Goal: Task Accomplishment & Management: Manage account settings

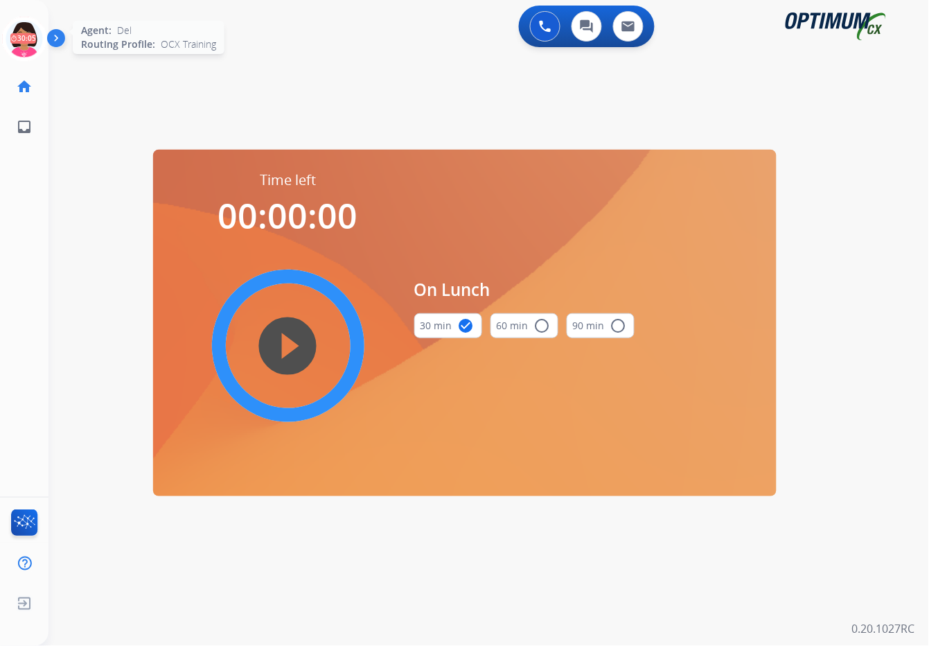
click at [30, 37] on icon at bounding box center [24, 39] width 45 height 45
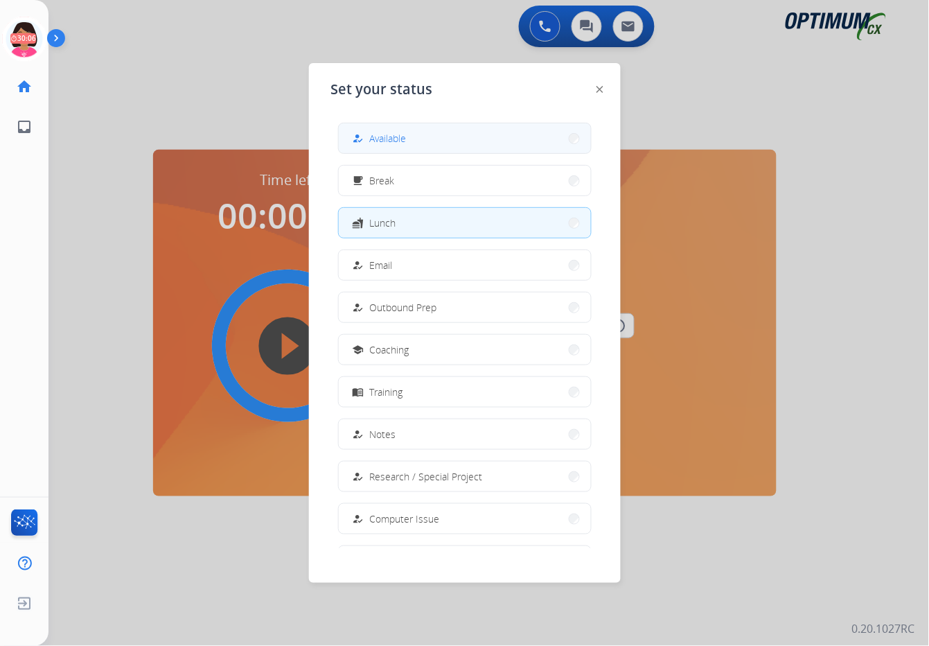
click at [406, 133] on span "Available" at bounding box center [388, 138] width 37 height 15
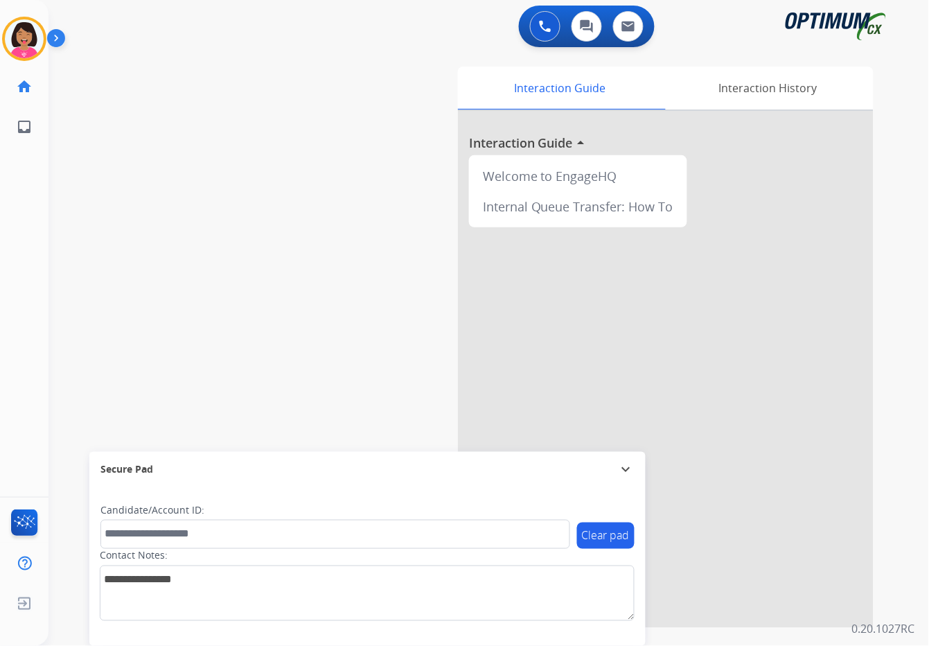
click at [32, 204] on div "Del Available Edit Avatar Agent: Del Routing Profile: OCX Training home Home Ho…" at bounding box center [24, 323] width 48 height 646
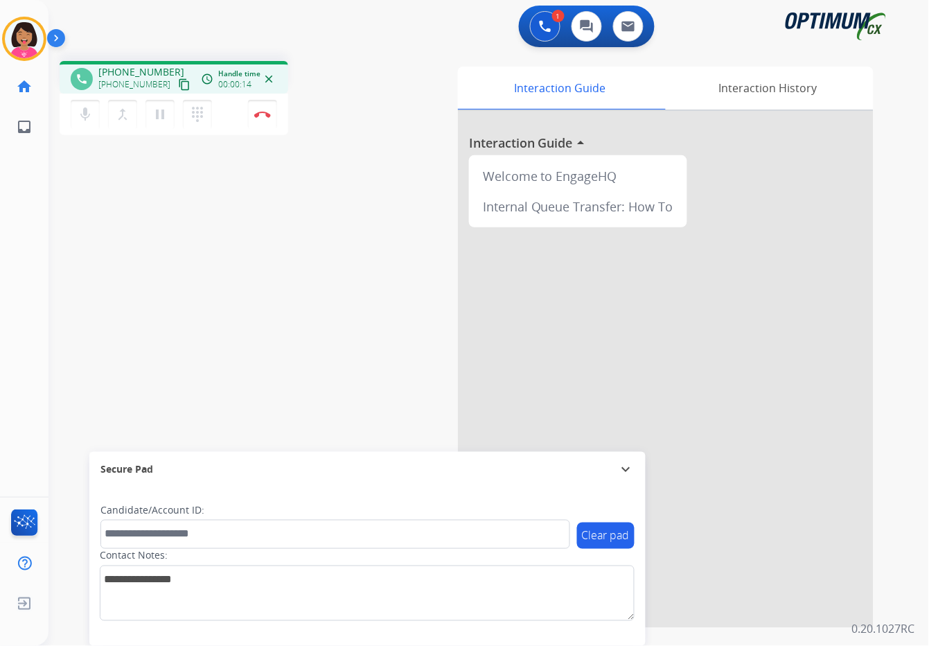
click at [178, 88] on mat-icon "content_copy" at bounding box center [184, 84] width 12 height 12
click at [63, 180] on div "phone [PHONE_NUMBER] [PHONE_NUMBER] content_copy access_time Call metrics Queue…" at bounding box center [471, 339] width 847 height 578
click at [259, 121] on button "Disconnect" at bounding box center [262, 114] width 29 height 29
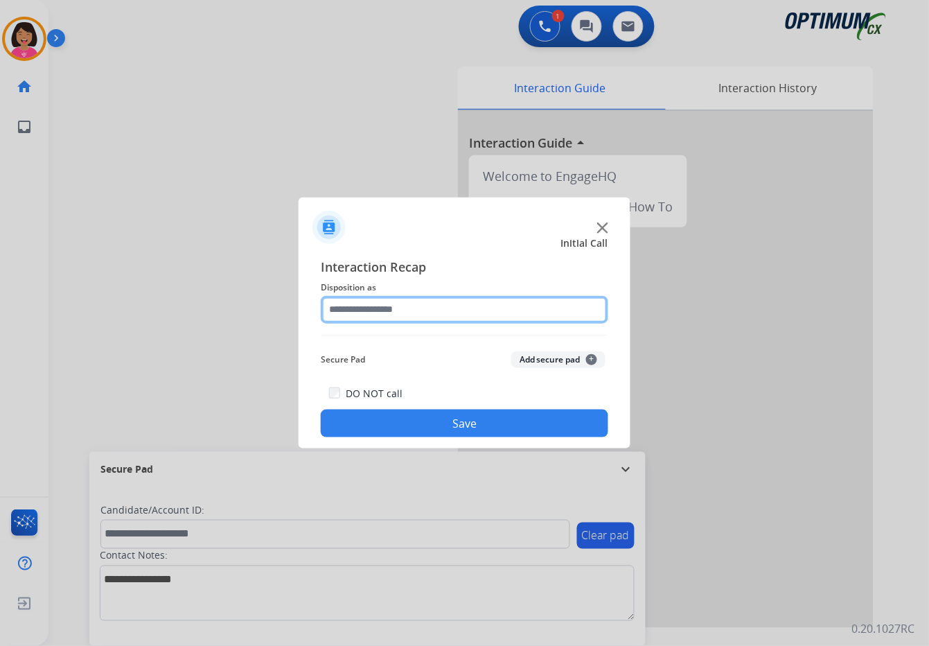
click at [382, 296] on input "text" at bounding box center [464, 310] width 287 height 28
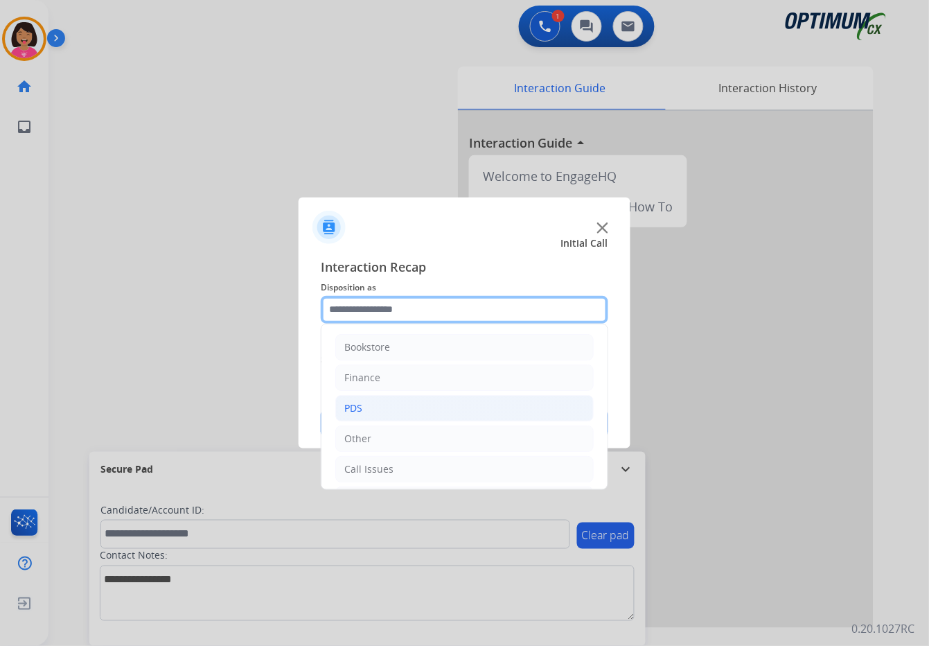
scroll to position [95, 0]
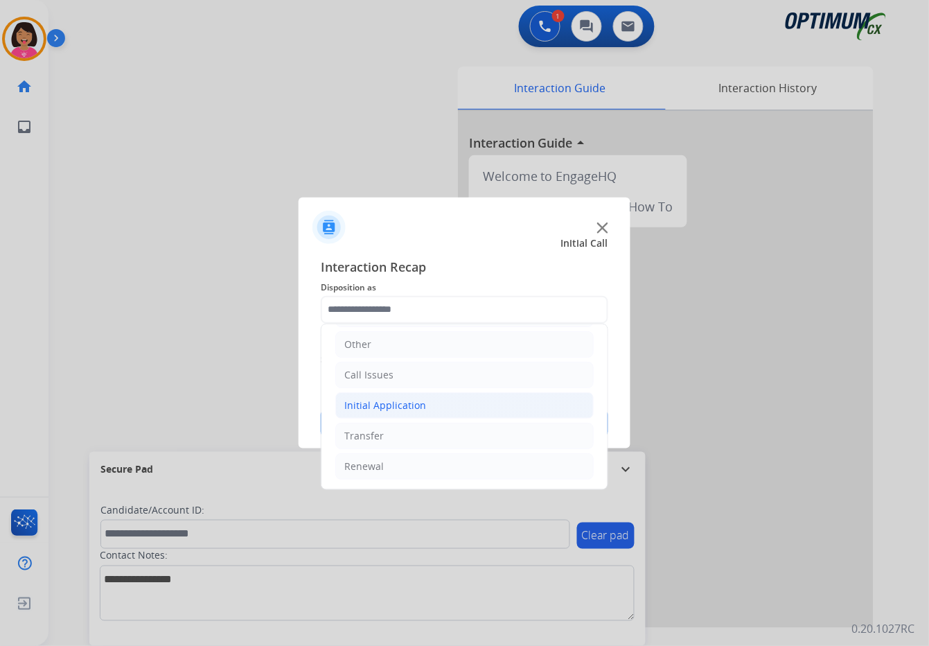
click at [384, 410] on div "Initial Application" at bounding box center [385, 405] width 82 height 14
click at [400, 441] on div "Credential Resend (Initial application)" at bounding box center [459, 435] width 175 height 14
type input "**********"
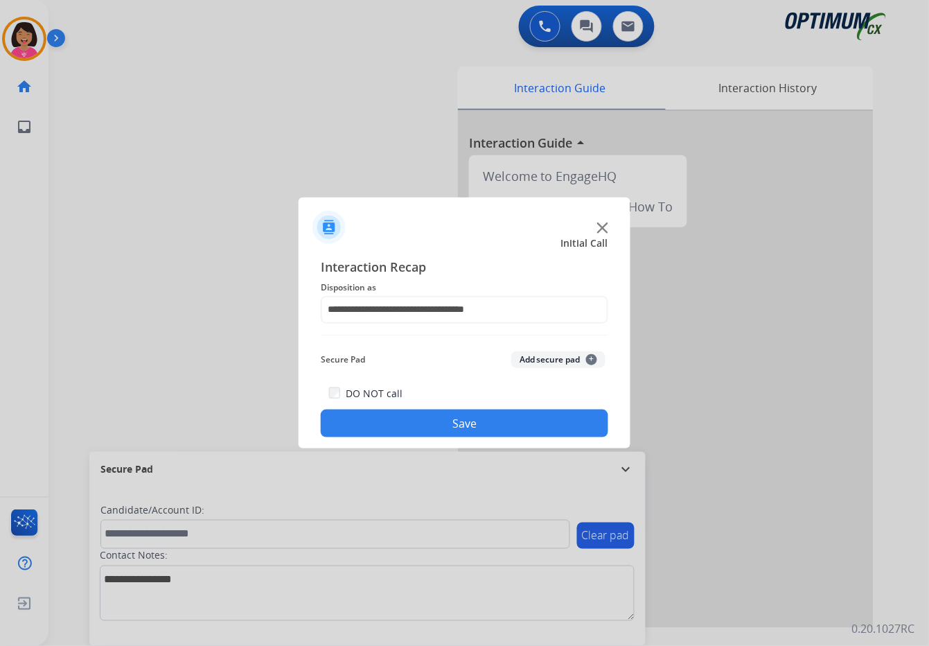
click at [395, 422] on button "Save" at bounding box center [464, 423] width 287 height 28
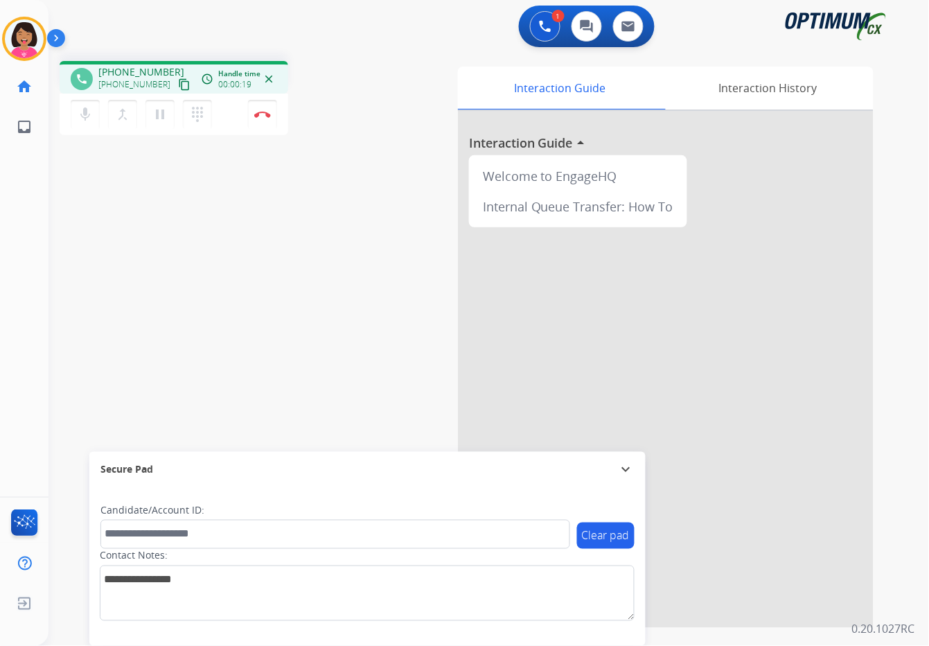
click at [78, 208] on div "phone [PHONE_NUMBER] [PHONE_NUMBER] content_copy access_time Call metrics Queue…" at bounding box center [471, 339] width 847 height 578
click at [178, 79] on mat-icon "content_copy" at bounding box center [184, 84] width 12 height 12
click at [35, 192] on div "Del Busy Edit Avatar Agent: [PERSON_NAME] Profile: OCX Training home Home Home …" at bounding box center [24, 323] width 48 height 646
click at [268, 111] on img at bounding box center [262, 114] width 17 height 7
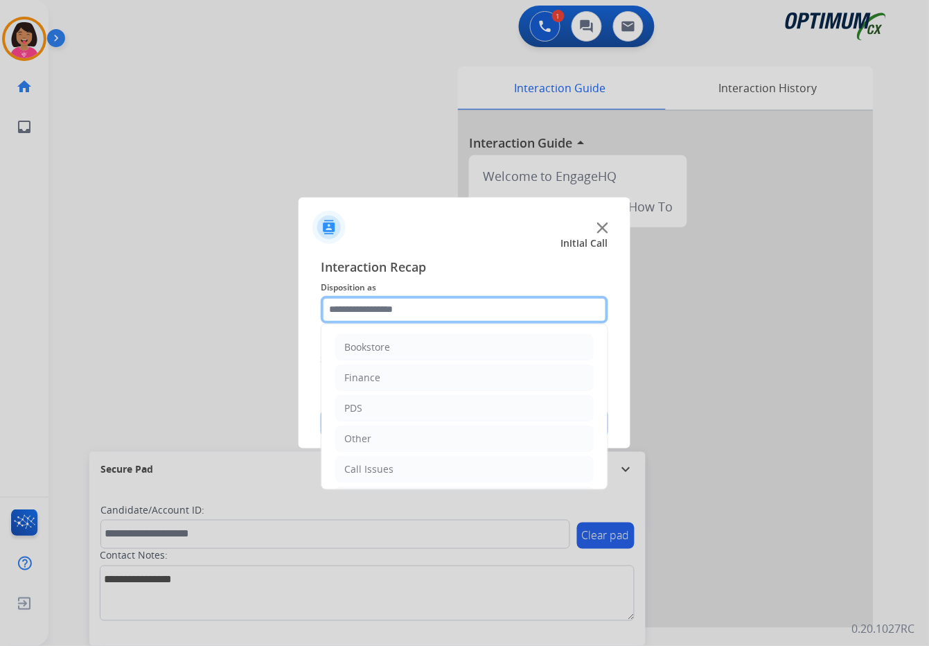
click at [362, 300] on input "text" at bounding box center [464, 310] width 287 height 28
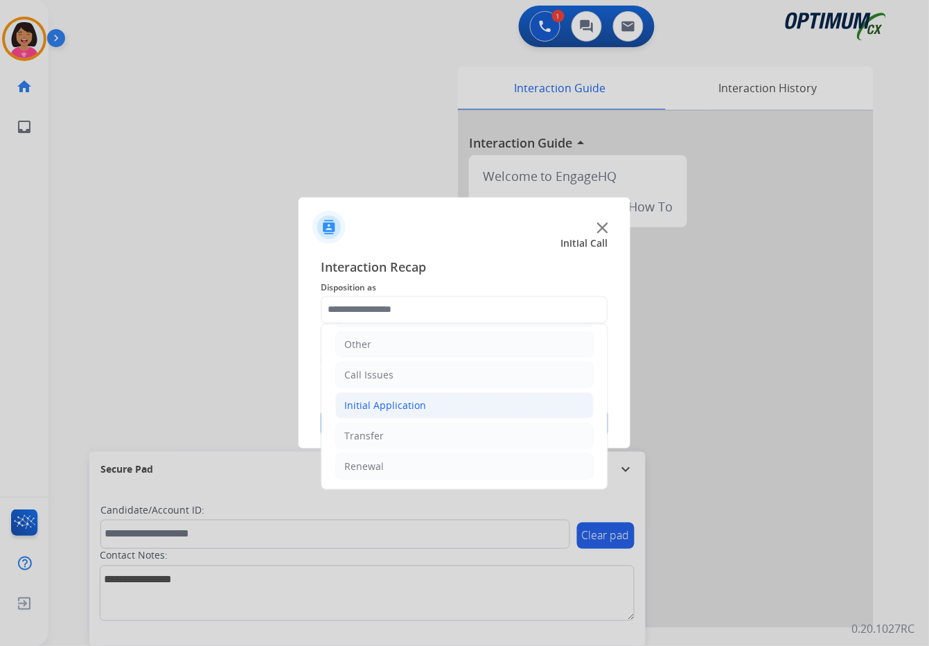
click at [400, 410] on div "Initial Application" at bounding box center [385, 405] width 82 height 14
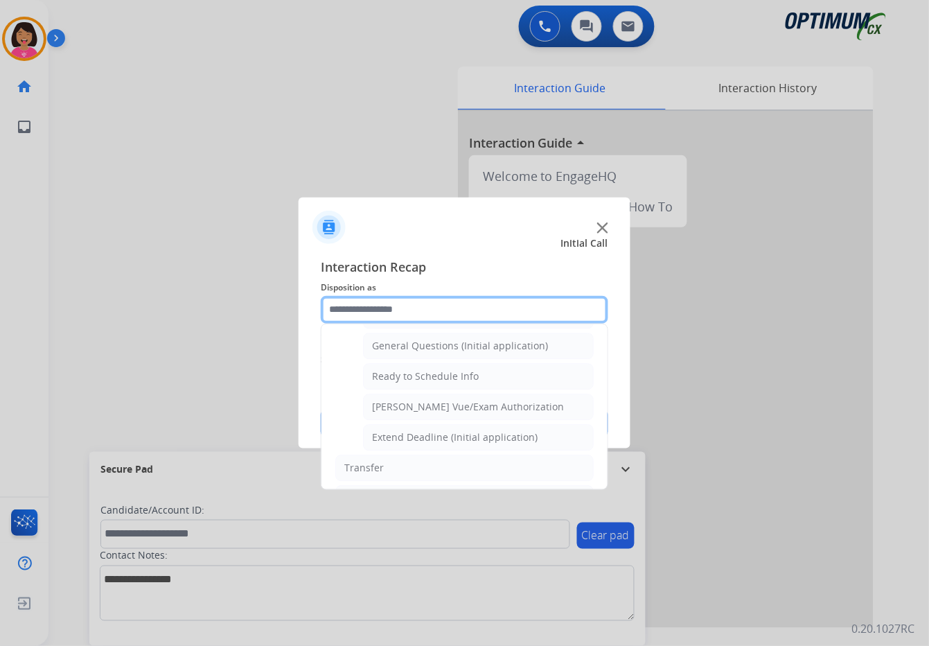
scroll to position [809, 0]
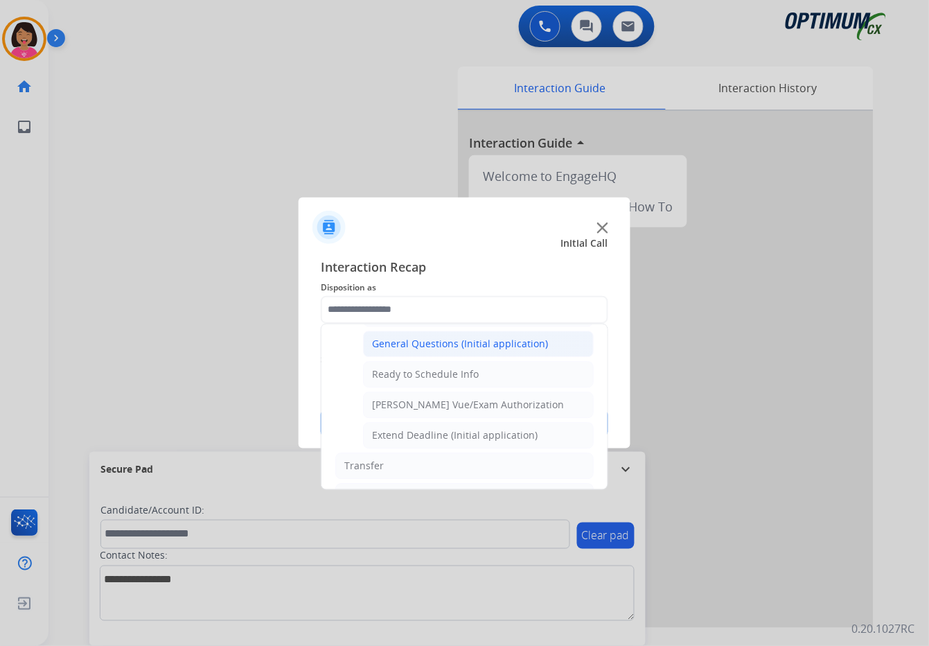
click at [392, 348] on div "General Questions (Initial application)" at bounding box center [460, 344] width 176 height 14
type input "**********"
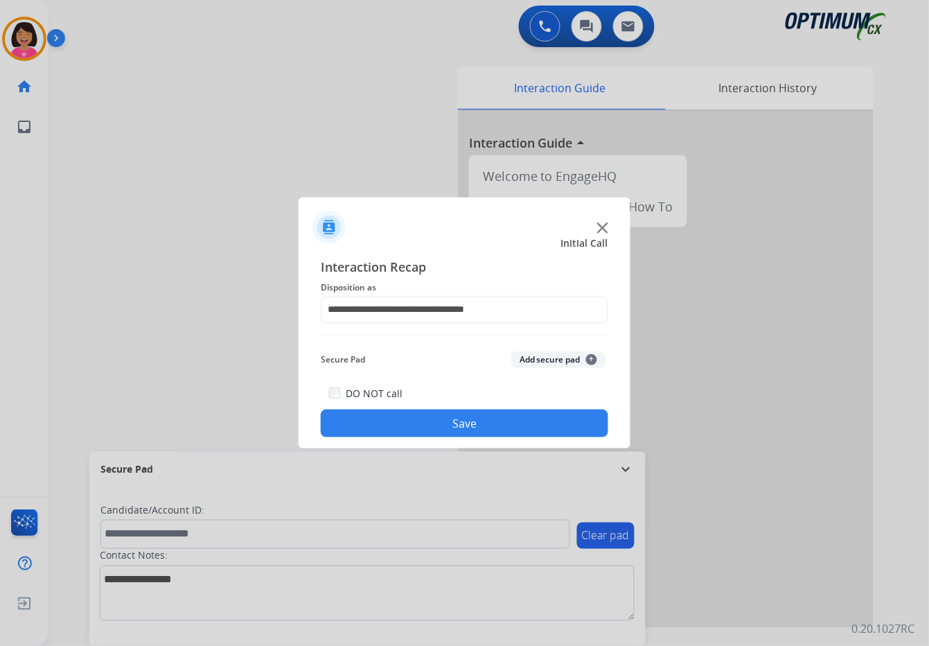
click at [436, 420] on button "Save" at bounding box center [464, 423] width 287 height 28
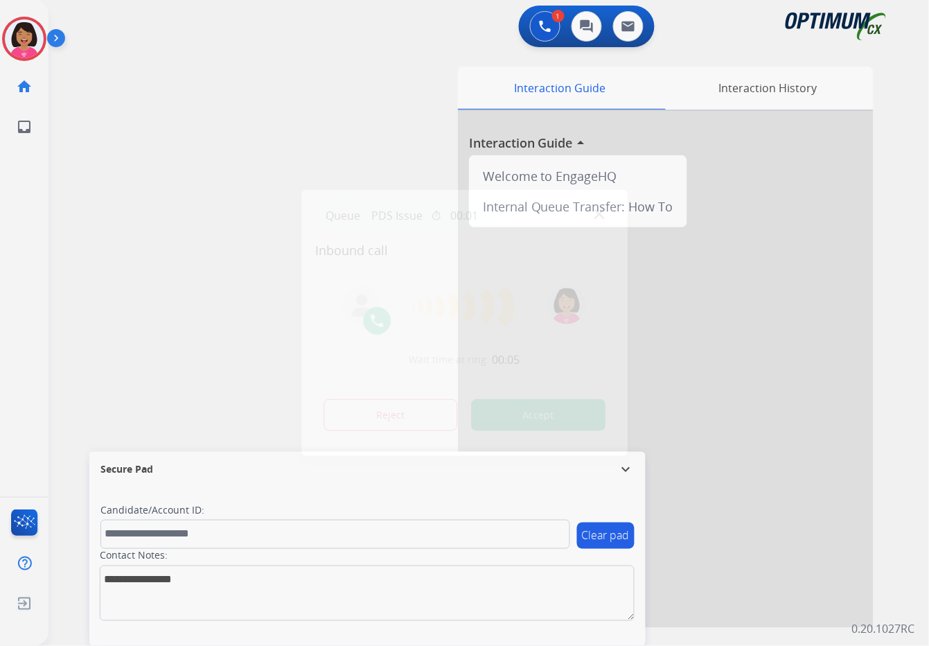
click at [94, 208] on div at bounding box center [464, 323] width 929 height 646
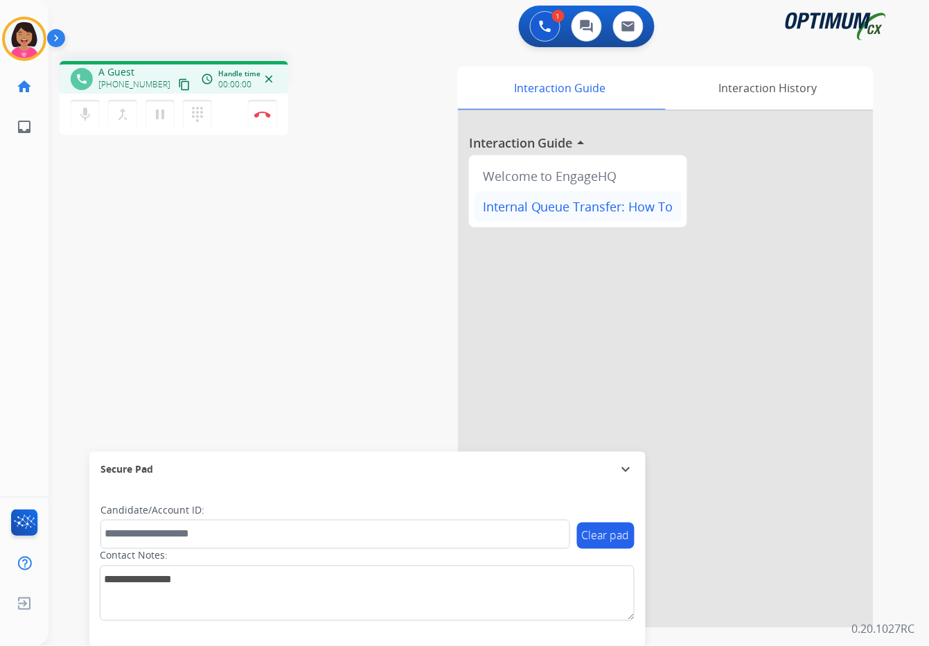
click at [598, 211] on div "Internal Queue Transfer: How To" at bounding box center [577, 206] width 207 height 30
click at [178, 85] on mat-icon "content_copy" at bounding box center [184, 84] width 12 height 12
click at [75, 118] on button "mic Mute" at bounding box center [85, 114] width 29 height 29
click at [85, 108] on mat-icon "mic_off" at bounding box center [85, 114] width 17 height 17
click at [96, 107] on button "mic Mute" at bounding box center [85, 114] width 29 height 29
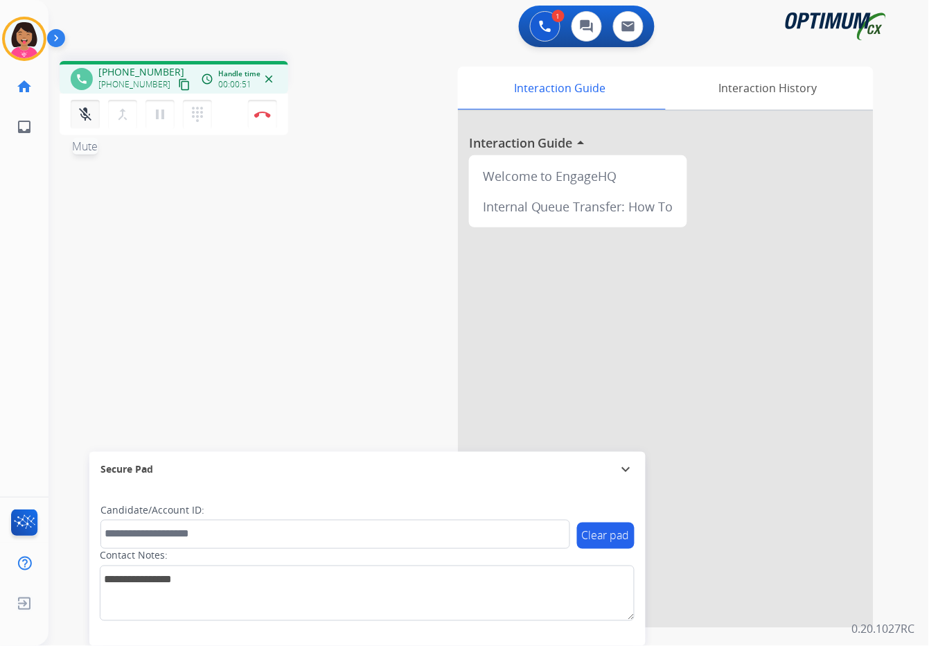
click at [96, 107] on button "mic_off Mute" at bounding box center [85, 114] width 29 height 29
click at [75, 121] on button "mic Mute" at bounding box center [85, 114] width 29 height 29
click at [87, 120] on mat-icon "mic_off" at bounding box center [85, 114] width 17 height 17
click at [48, 195] on div "phone [PHONE_NUMBER] [PHONE_NUMBER] content_copy access_time Call metrics Queue…" at bounding box center [471, 339] width 847 height 578
click at [265, 117] on button "Disconnect" at bounding box center [262, 114] width 29 height 29
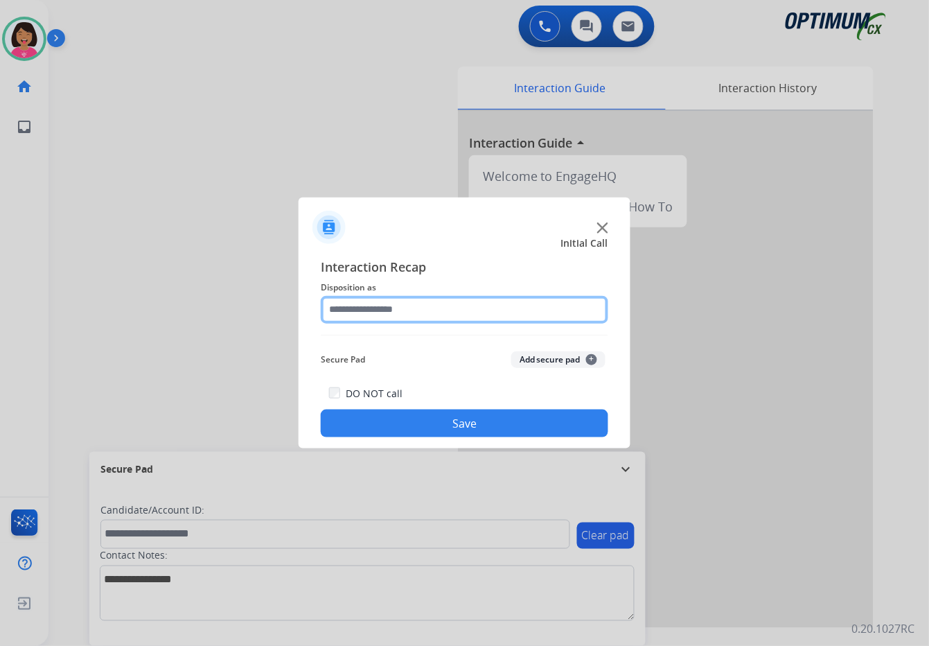
click at [559, 316] on input "text" at bounding box center [464, 310] width 287 height 28
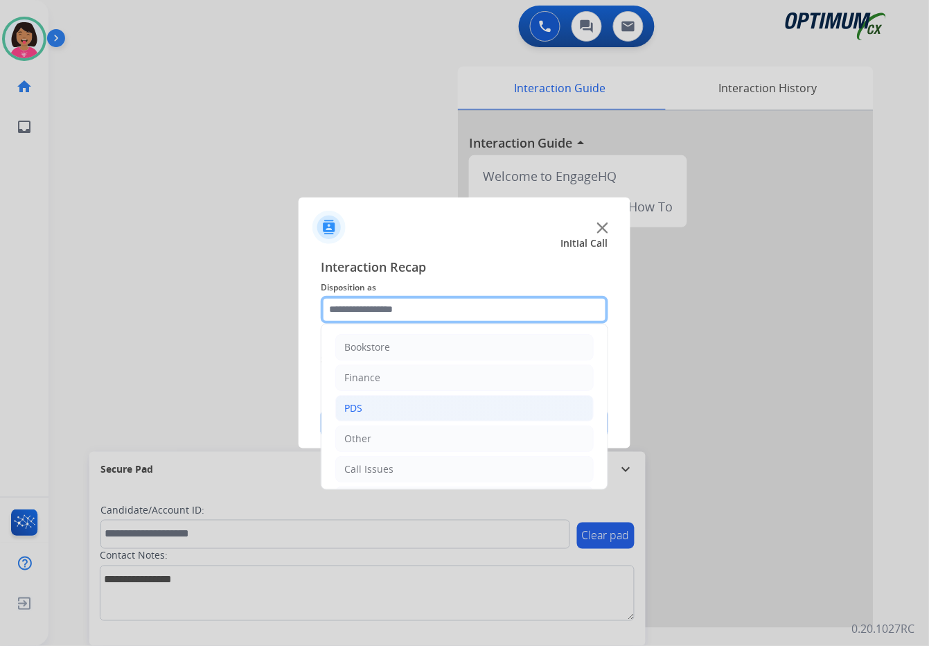
scroll to position [95, 0]
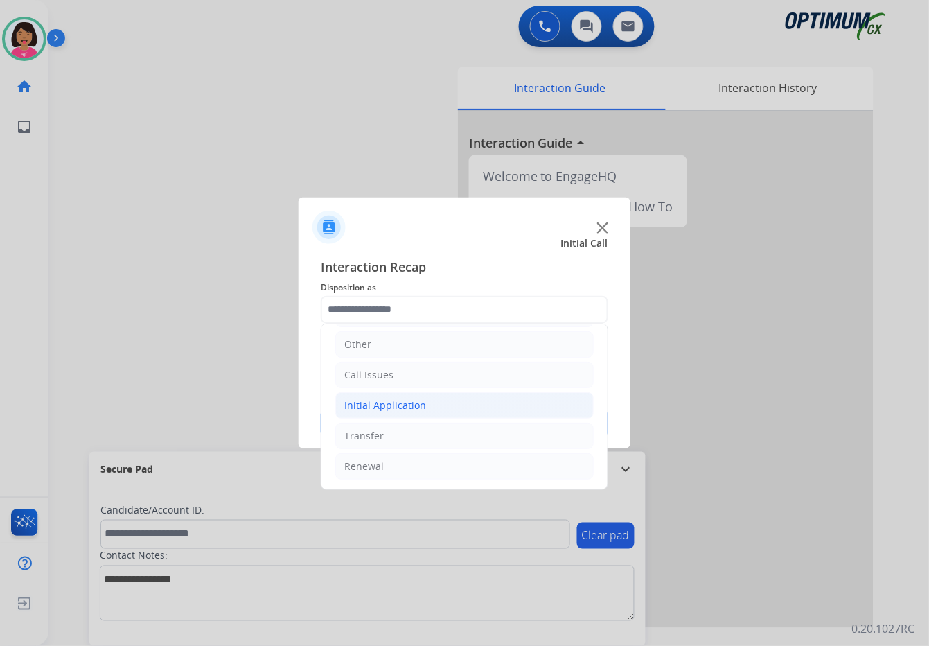
click at [447, 411] on li "Initial Application" at bounding box center [464, 405] width 258 height 26
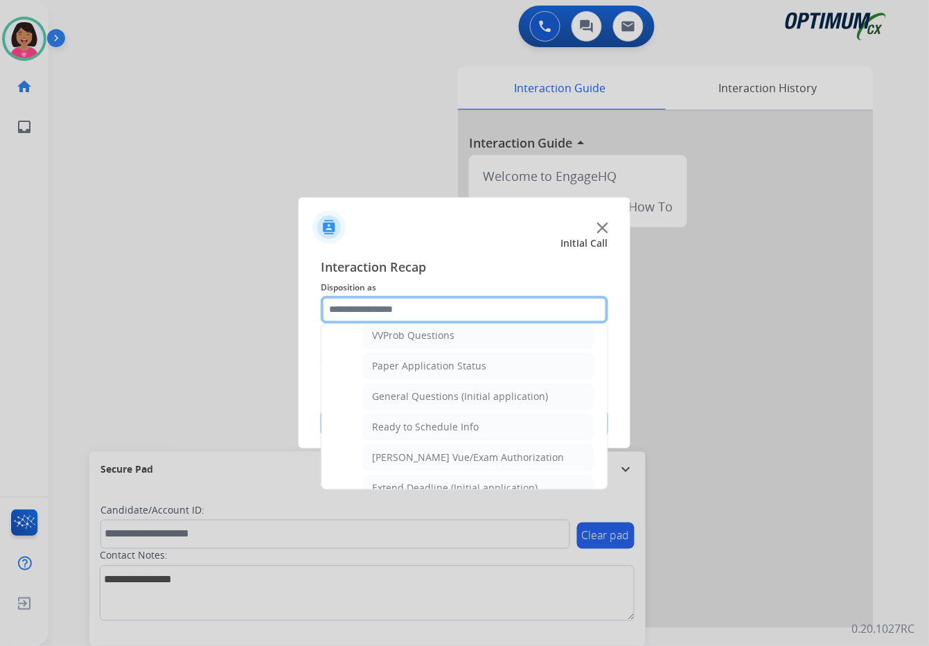
scroll to position [757, 0]
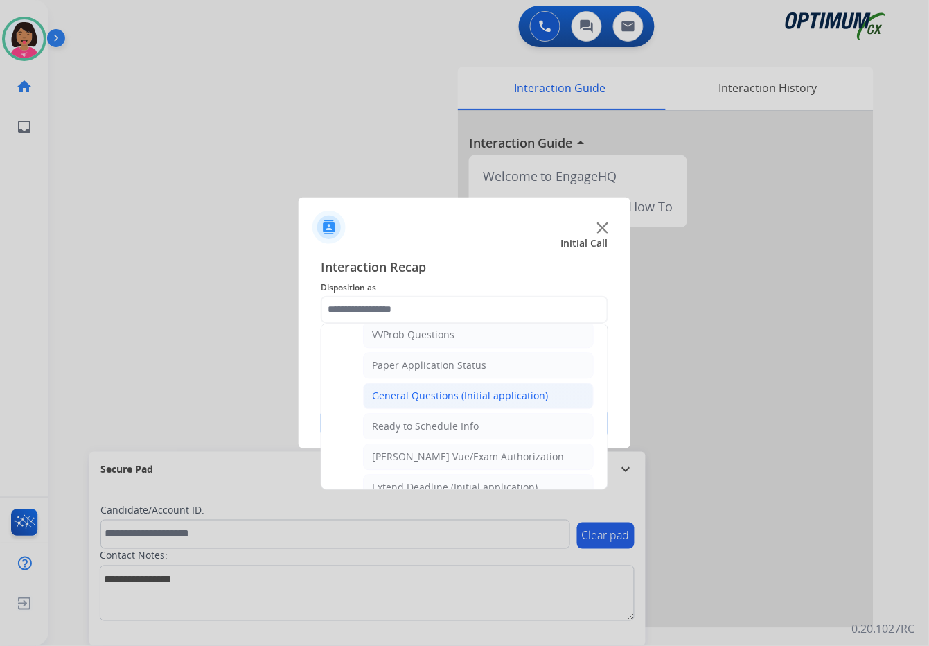
click at [512, 391] on div "General Questions (Initial application)" at bounding box center [460, 396] width 176 height 14
type input "**********"
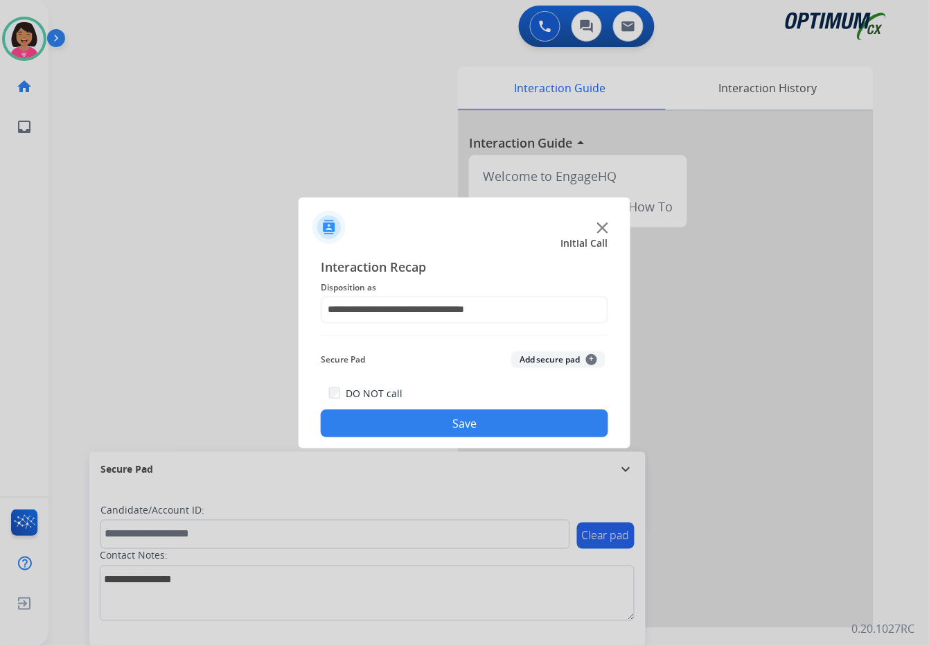
click at [515, 419] on button "Save" at bounding box center [464, 423] width 287 height 28
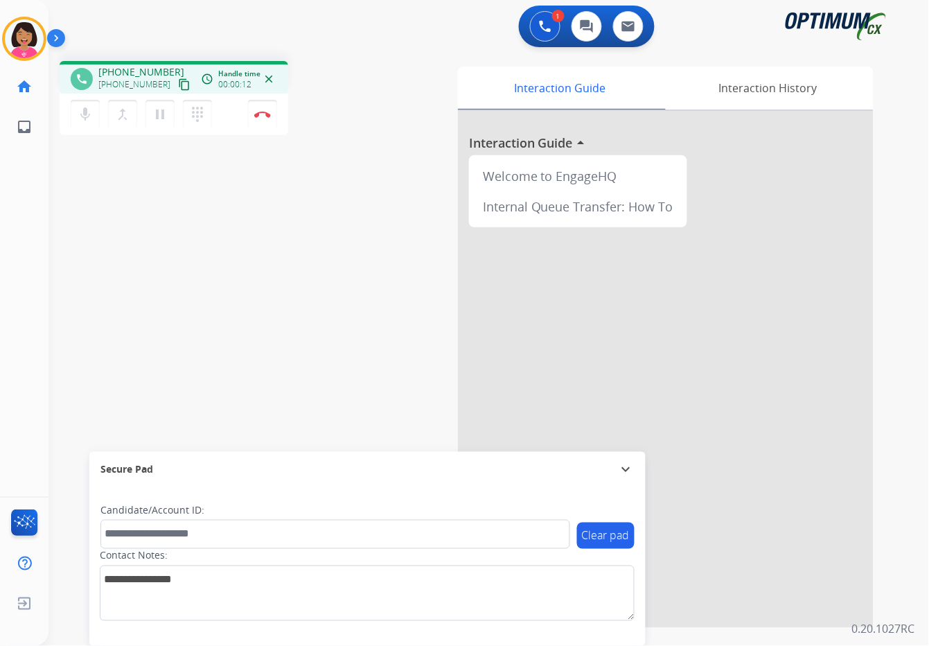
click at [170, 65] on div "[PHONE_NUMBER] [PHONE_NUMBER] content_copy" at bounding box center [145, 79] width 94 height 28
click at [91, 106] on mat-icon "mic" at bounding box center [85, 114] width 17 height 17
click at [94, 116] on button "mic_off Mute" at bounding box center [85, 114] width 29 height 29
click at [176, 78] on button "content_copy" at bounding box center [184, 84] width 17 height 17
click at [78, 309] on div "phone [PHONE_NUMBER] [PHONE_NUMBER] content_copy access_time Call metrics Queue…" at bounding box center [471, 339] width 847 height 578
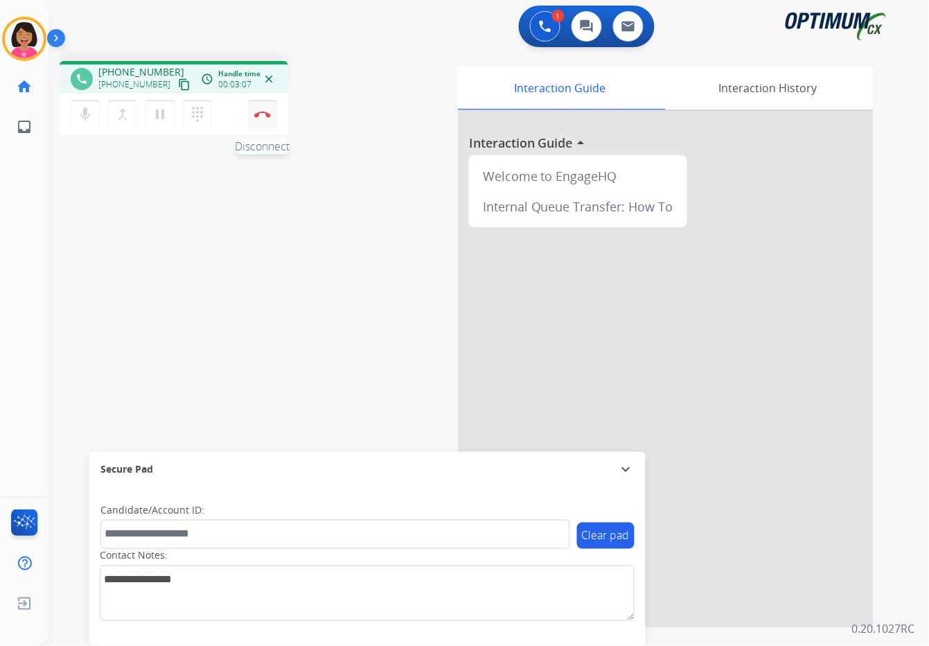
click at [264, 114] on img at bounding box center [262, 114] width 17 height 7
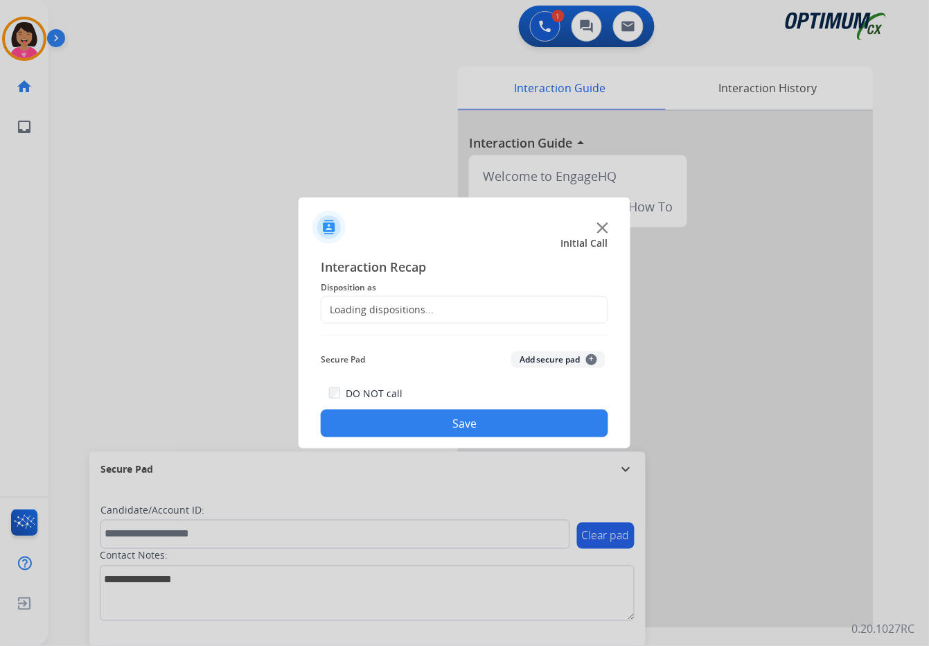
click at [425, 308] on div "Loading dispositions..." at bounding box center [377, 310] width 112 height 14
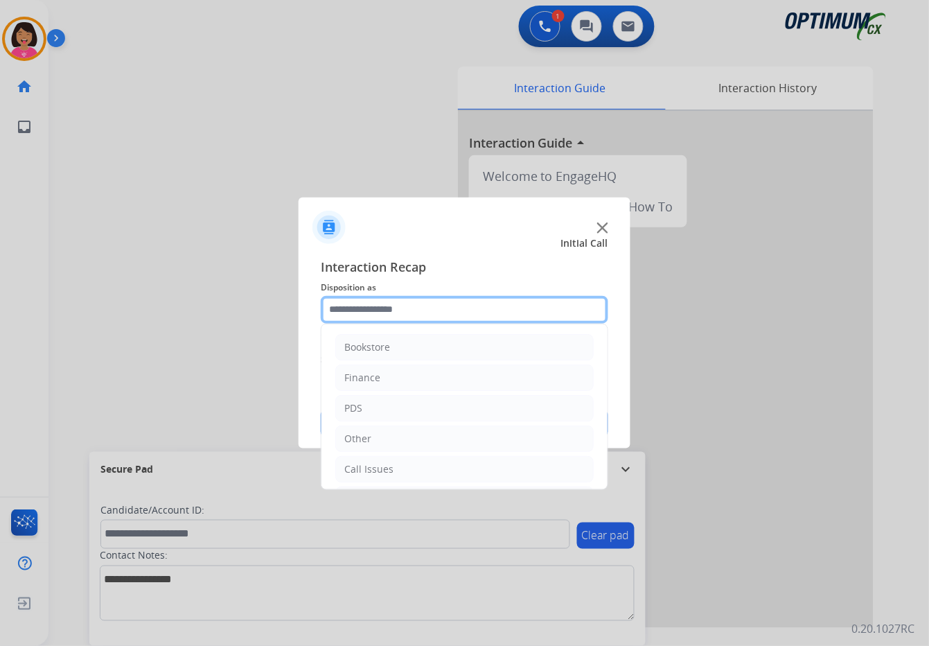
click at [427, 314] on input "text" at bounding box center [464, 310] width 287 height 28
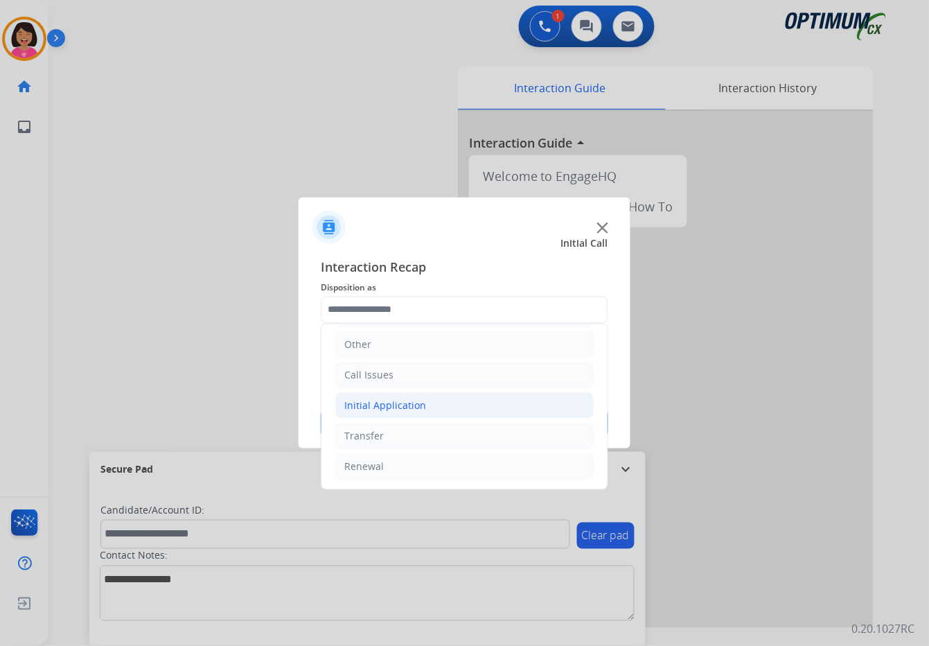
click at [449, 396] on li "Initial Application" at bounding box center [464, 405] width 258 height 26
click at [449, 396] on li "Initial Application" at bounding box center [464, 404] width 258 height 26
click at [450, 397] on li "Initial Application" at bounding box center [464, 405] width 258 height 26
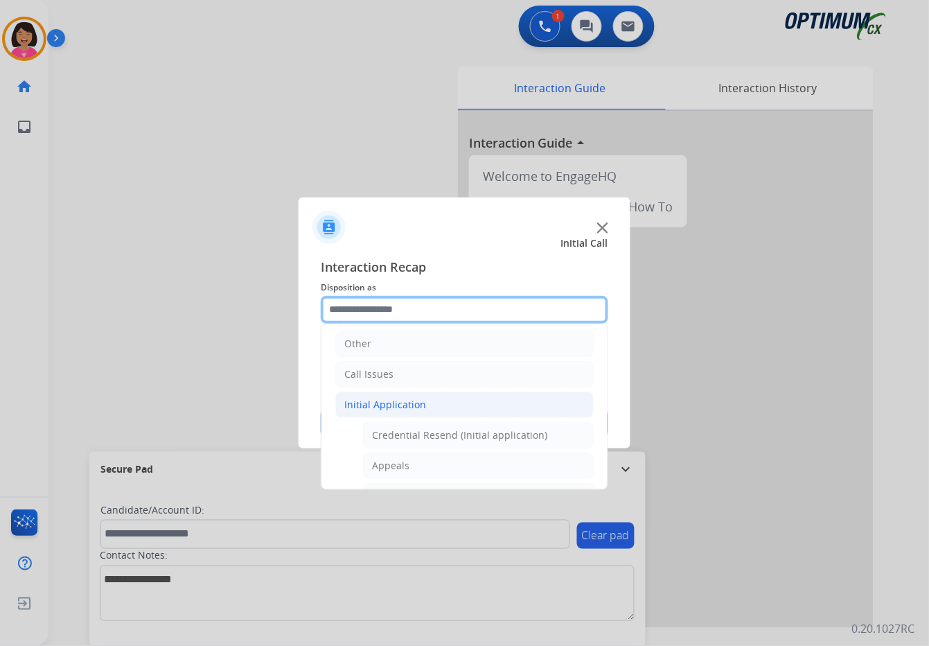
scroll to position [0, 0]
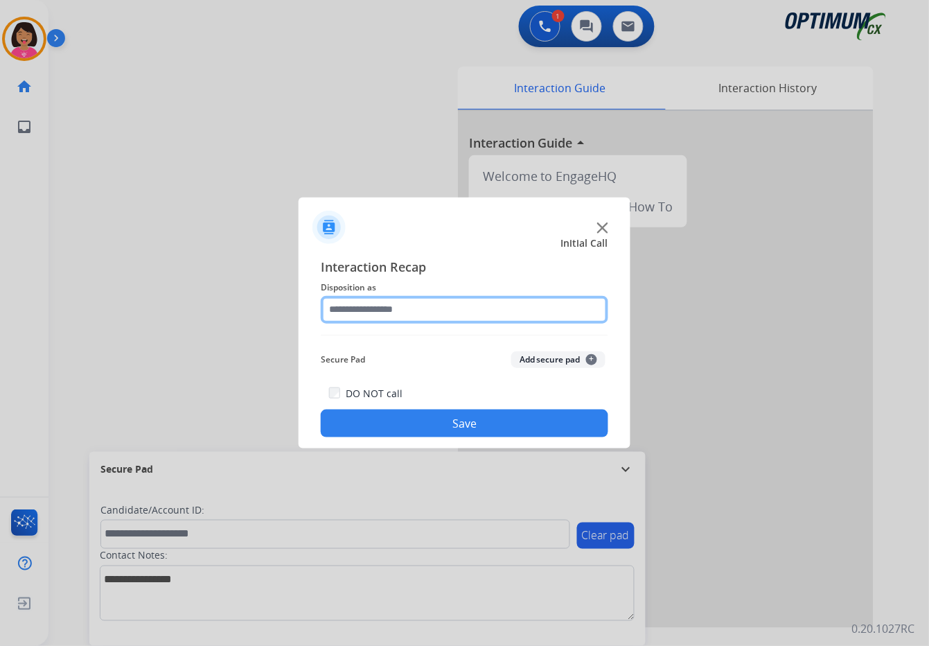
click at [445, 310] on input "text" at bounding box center [464, 310] width 287 height 28
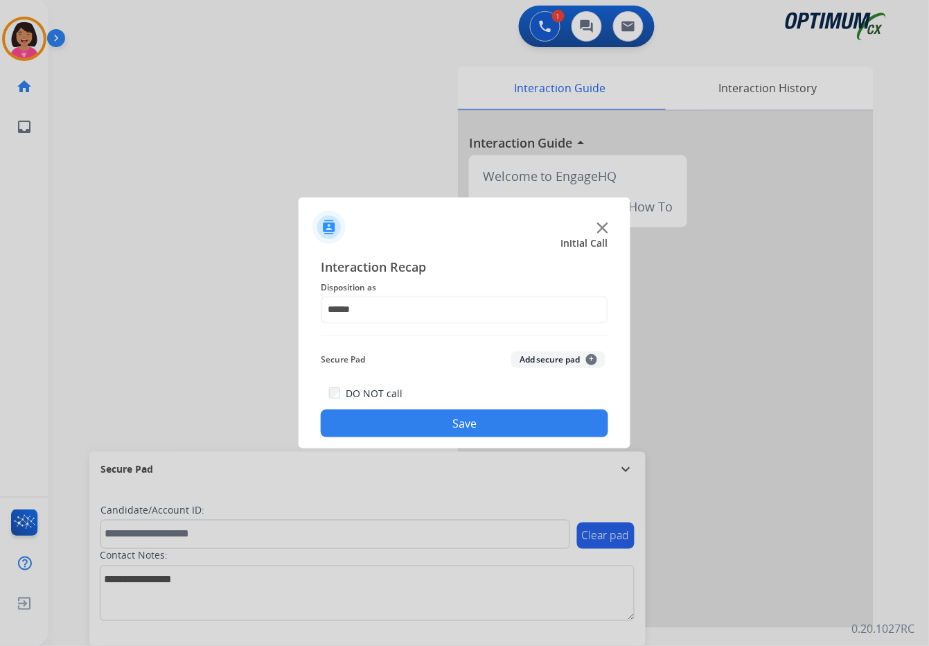
click at [425, 438] on div "Interaction Recap Disposition as ***** Secure Pad Add secure pad + DO NOT call …" at bounding box center [465, 347] width 332 height 203
click at [418, 424] on button "Save" at bounding box center [464, 423] width 287 height 28
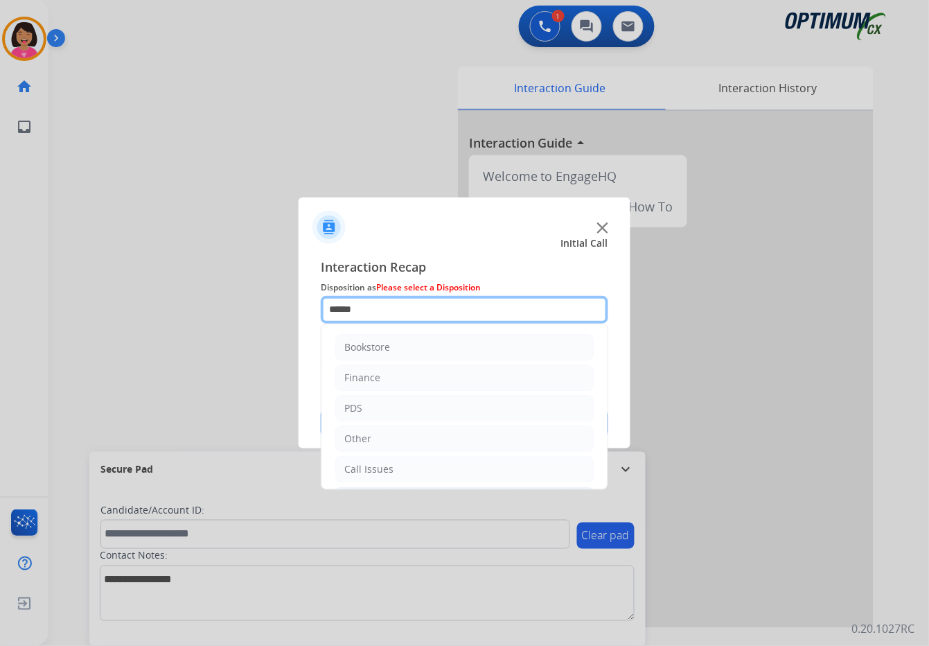
click at [470, 299] on input "*****" at bounding box center [464, 310] width 287 height 28
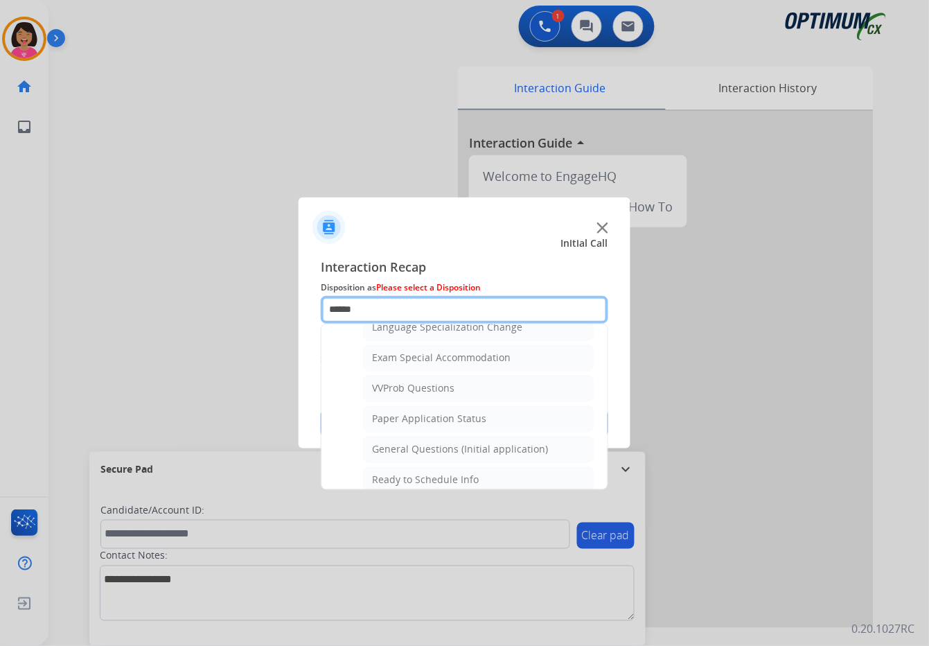
scroll to position [717, 0]
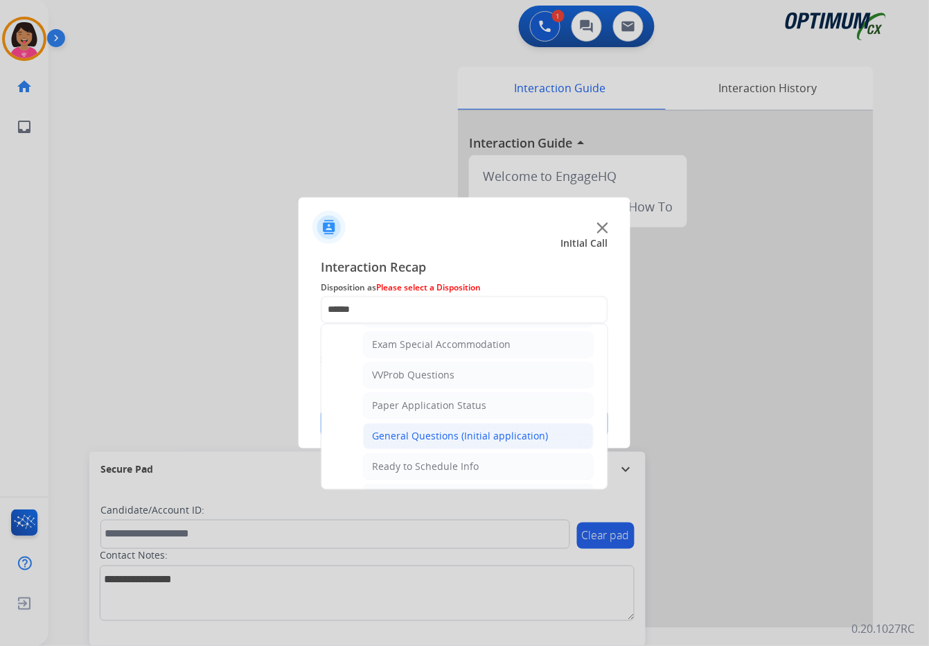
click at [440, 440] on div "General Questions (Initial application)" at bounding box center [460, 436] width 176 height 14
type input "**********"
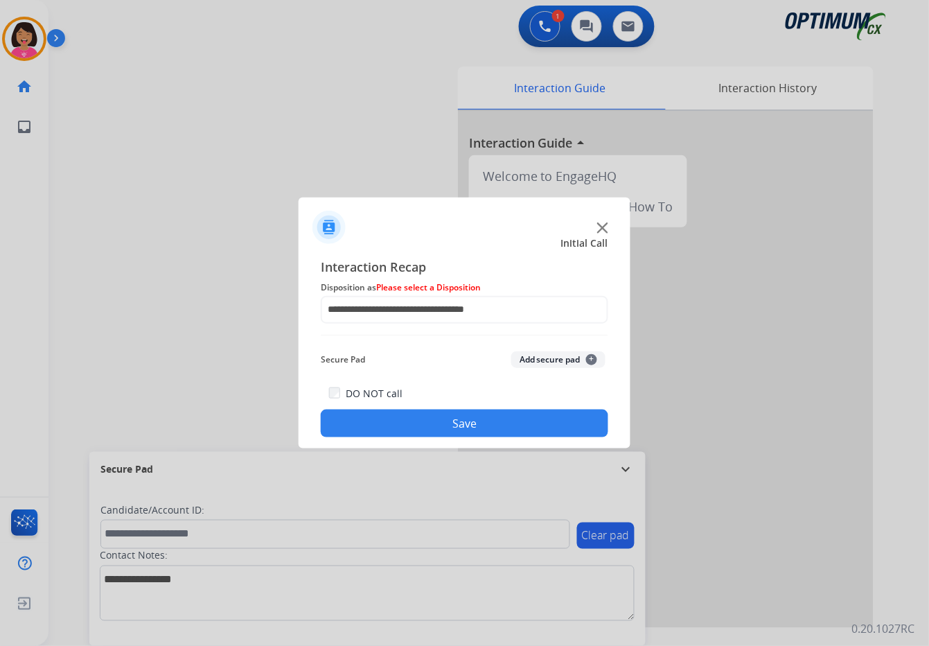
click at [436, 421] on button "Save" at bounding box center [464, 423] width 287 height 28
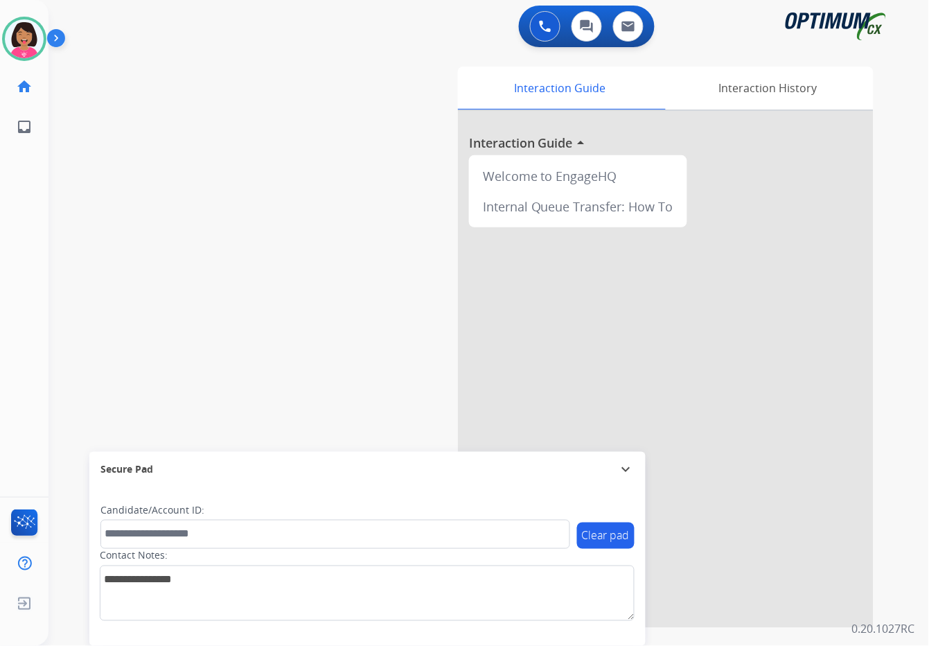
click at [73, 362] on div "swap_horiz Break voice bridge close_fullscreen Connect 3-Way Call merge_type Se…" at bounding box center [471, 339] width 847 height 578
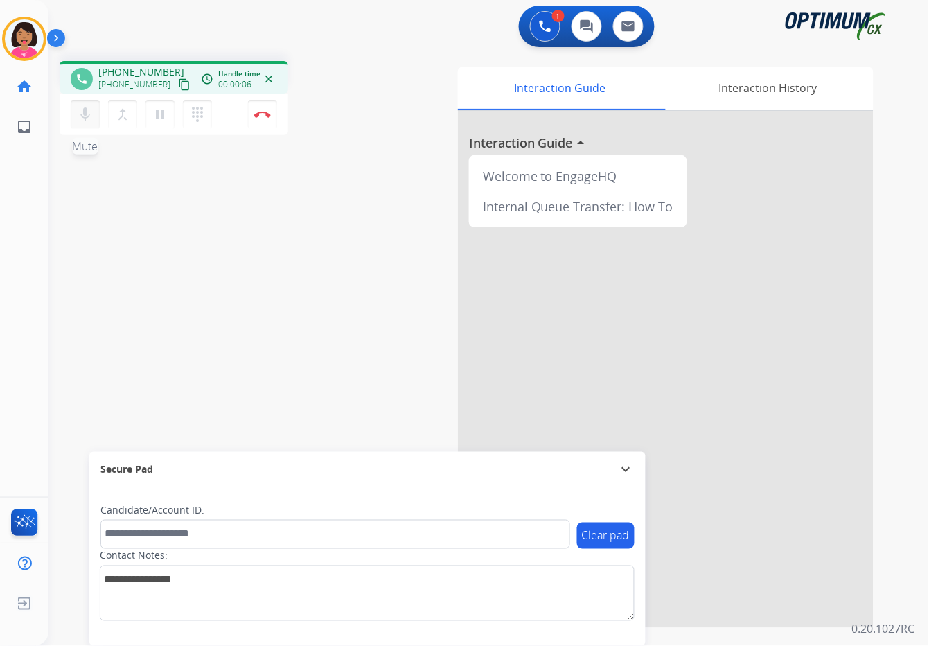
click at [80, 118] on mat-icon "mic" at bounding box center [85, 114] width 17 height 17
click at [80, 118] on mat-icon "mic_off" at bounding box center [85, 114] width 17 height 17
click at [178, 87] on mat-icon "content_copy" at bounding box center [184, 84] width 12 height 12
click at [90, 108] on mat-icon "mic" at bounding box center [85, 114] width 17 height 17
click at [89, 117] on mat-icon "mic_off" at bounding box center [85, 114] width 17 height 17
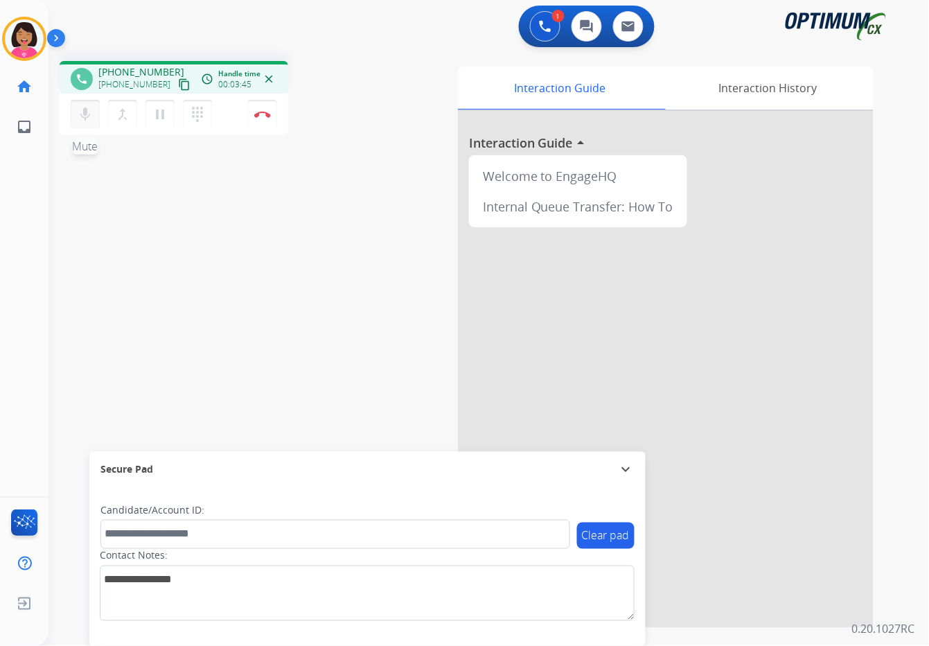
click at [78, 108] on mat-icon "mic" at bounding box center [85, 114] width 17 height 17
click at [83, 111] on mat-icon "mic_off" at bounding box center [85, 114] width 17 height 17
click at [94, 318] on div "phone [PHONE_NUMBER] [PHONE_NUMBER] content_copy access_time Call metrics Queue…" at bounding box center [471, 339] width 847 height 578
click at [261, 117] on button "Disconnect" at bounding box center [262, 114] width 29 height 29
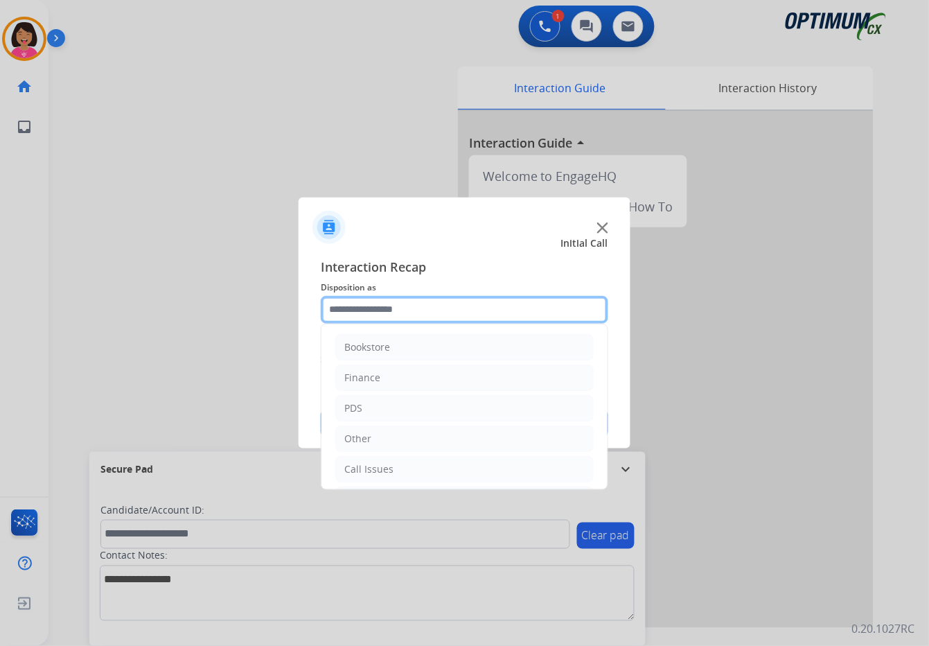
click at [371, 314] on input "text" at bounding box center [464, 310] width 287 height 28
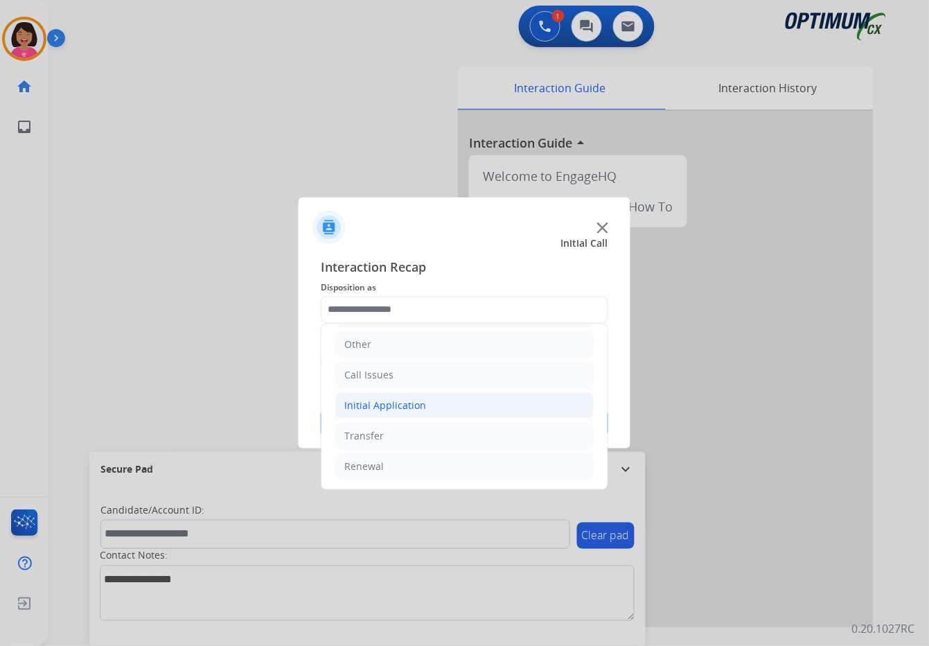
click at [421, 407] on div "Initial Application" at bounding box center [385, 405] width 82 height 14
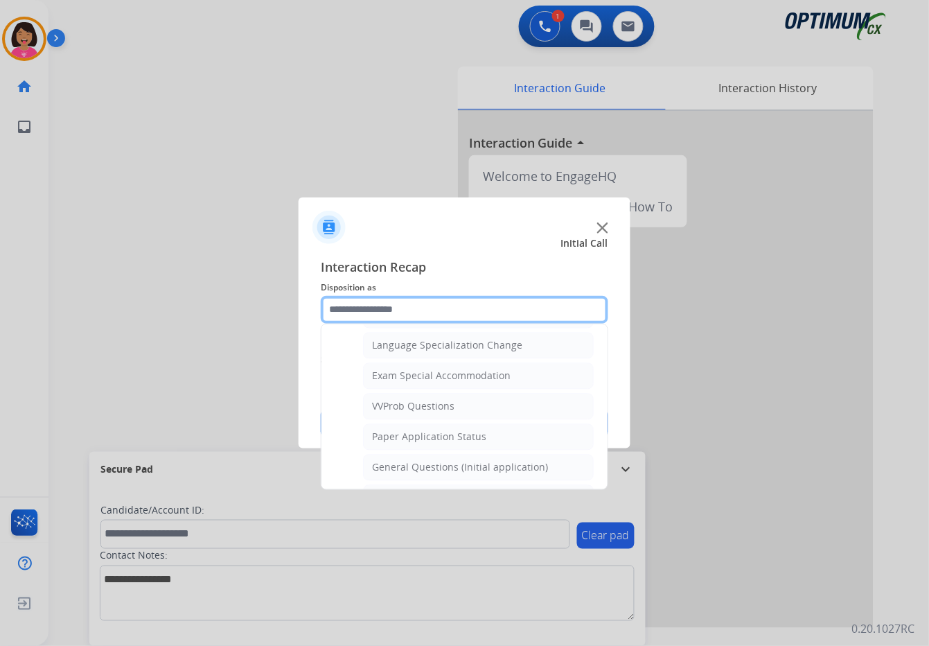
scroll to position [692, 0]
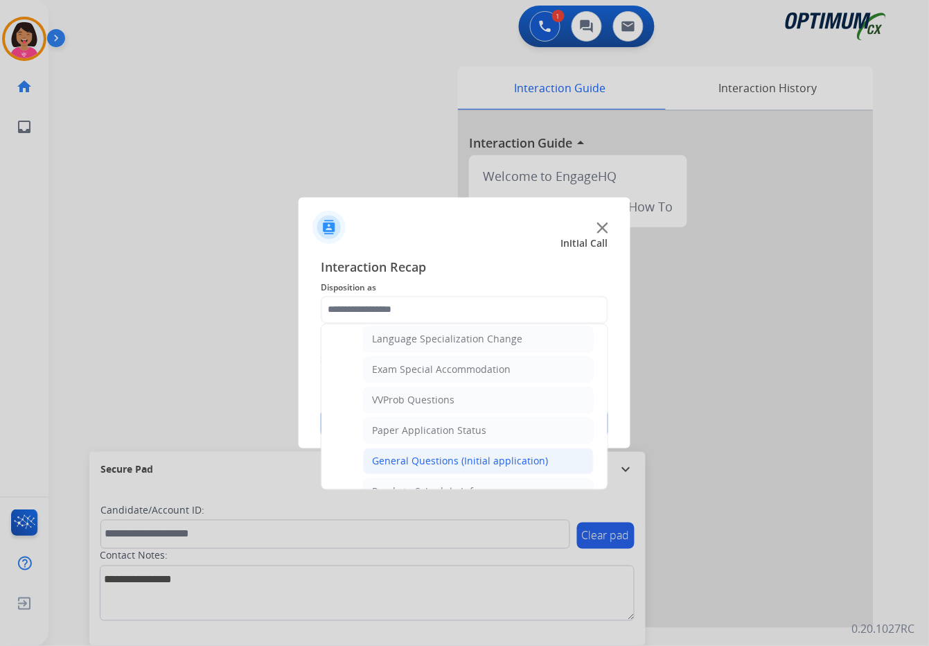
click at [456, 465] on div "General Questions (Initial application)" at bounding box center [460, 461] width 176 height 14
type input "**********"
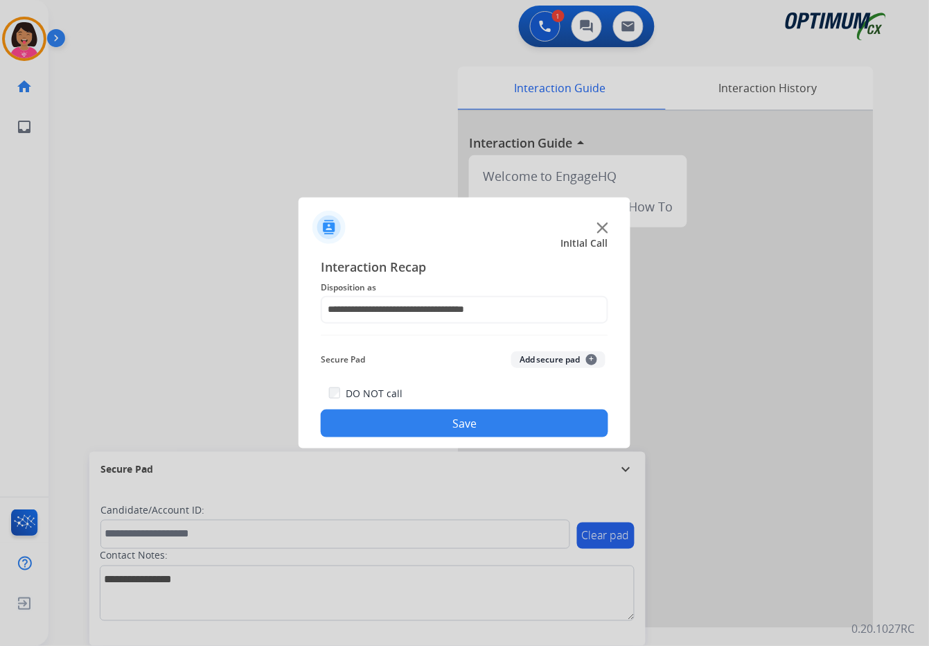
click at [439, 426] on button "Save" at bounding box center [464, 423] width 287 height 28
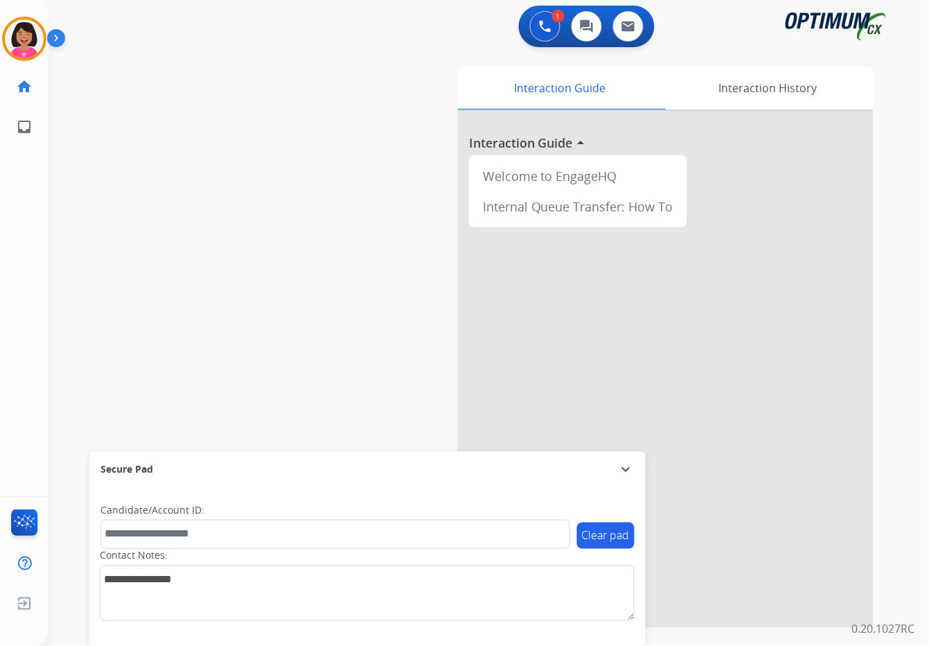
click at [439, 426] on div "Interaction Guide Interaction History Interaction Guide arrow_drop_up Welcome t…" at bounding box center [639, 346] width 469 height 561
click at [23, 46] on img at bounding box center [24, 38] width 39 height 39
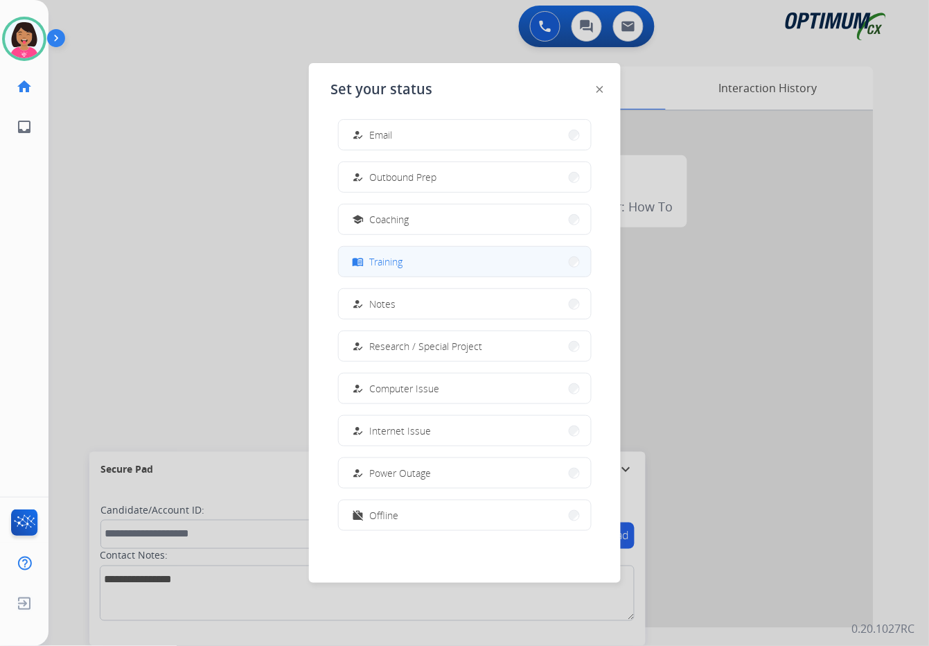
scroll to position [0, 0]
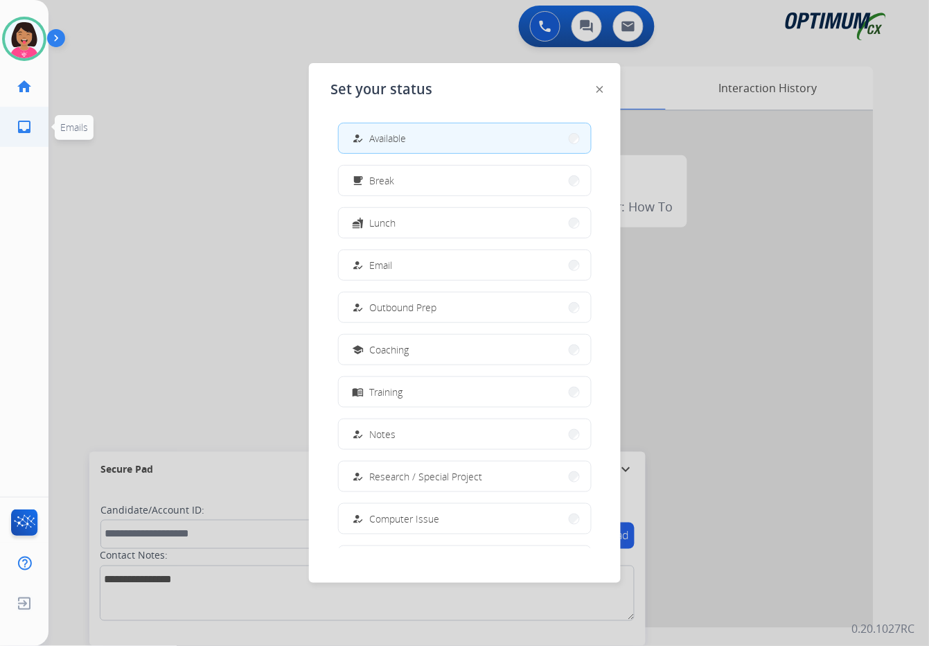
click at [20, 139] on link "inbox Emails" at bounding box center [24, 126] width 39 height 39
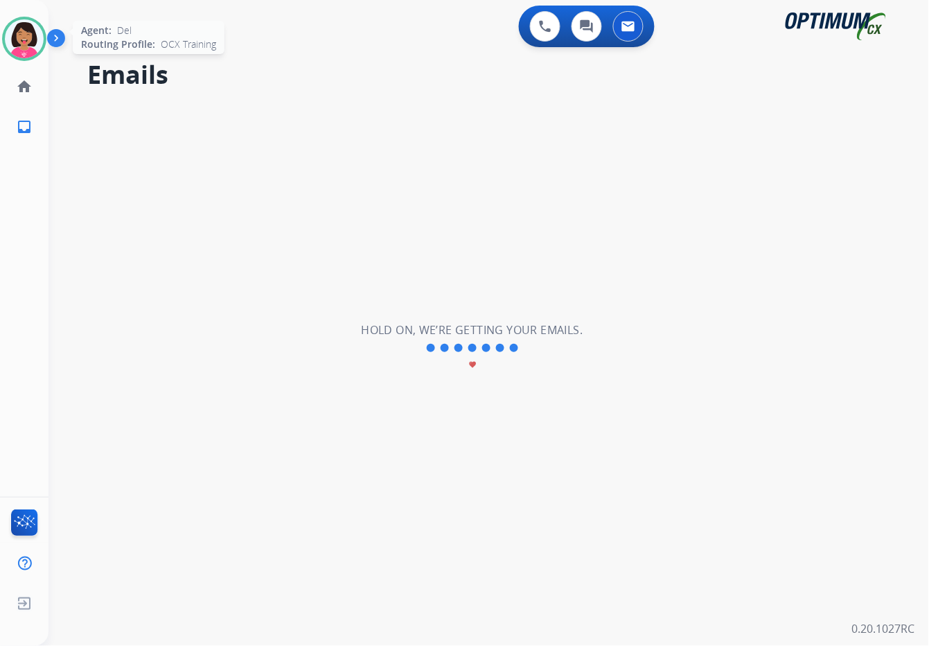
click at [27, 34] on img at bounding box center [24, 38] width 39 height 39
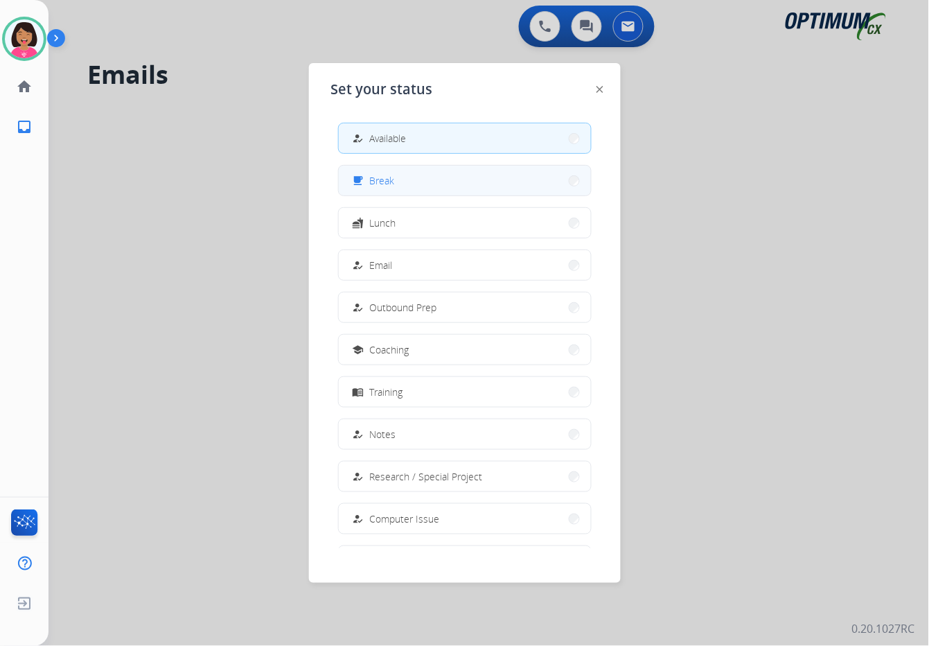
click at [378, 180] on span "Break" at bounding box center [382, 180] width 25 height 15
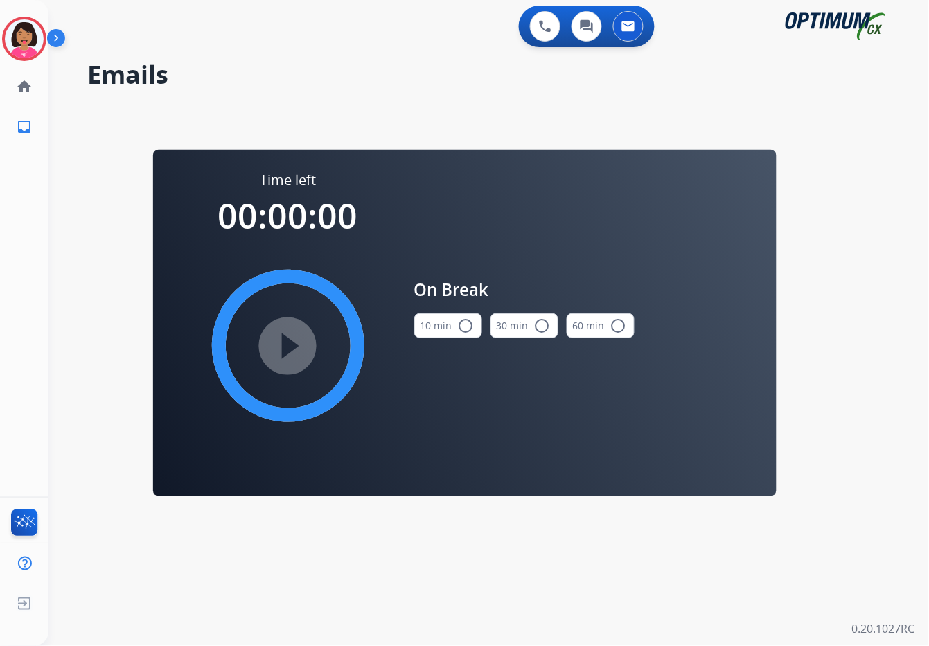
click at [439, 339] on div "10 min radio_button_unchecked" at bounding box center [448, 325] width 68 height 47
click at [434, 329] on button "10 min radio_button_unchecked" at bounding box center [448, 325] width 68 height 25
click at [296, 337] on mat-icon "play_circle_filled" at bounding box center [288, 345] width 17 height 17
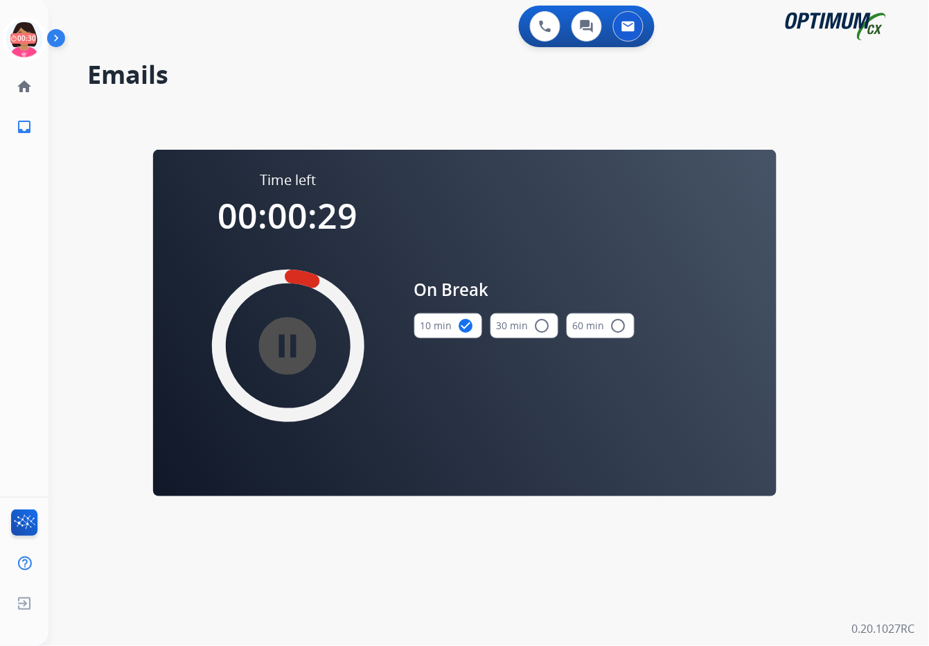
click at [296, 337] on mat-icon "pause_circle_filled" at bounding box center [288, 345] width 17 height 17
click at [13, 23] on img at bounding box center [24, 38] width 39 height 39
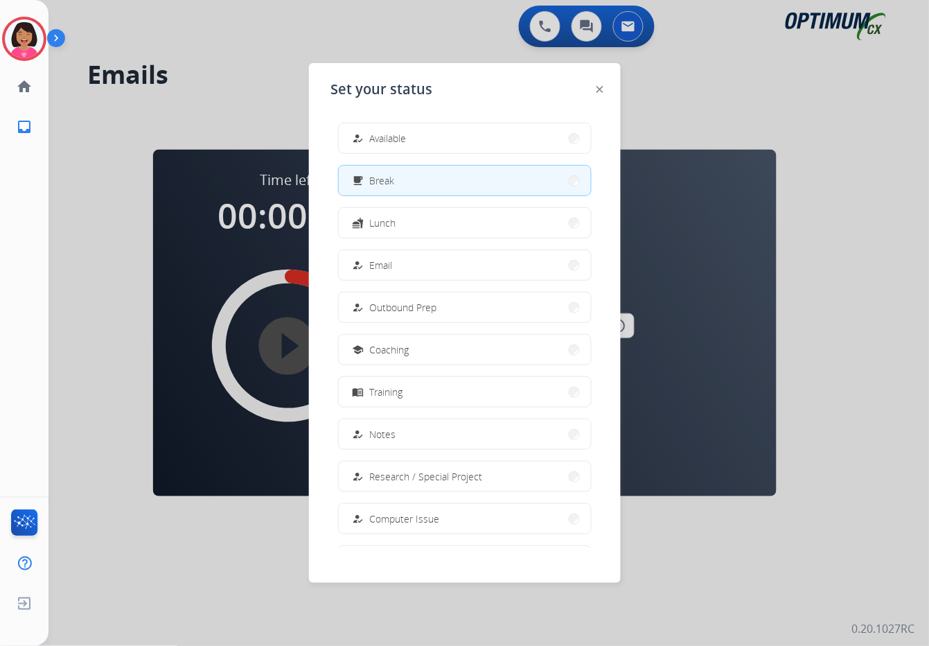
click at [793, 88] on div at bounding box center [464, 323] width 929 height 646
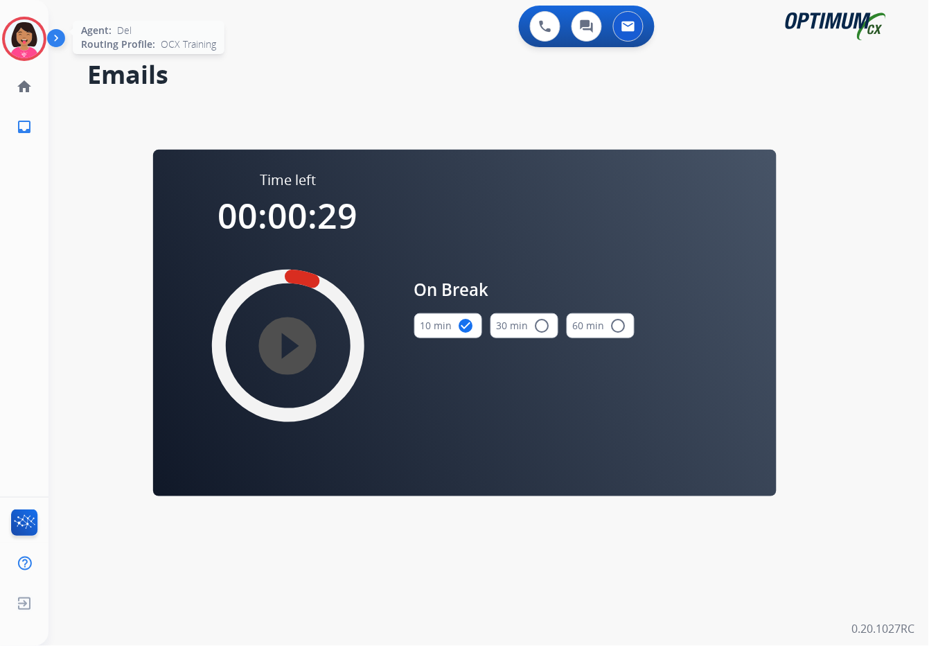
click at [29, 60] on div at bounding box center [24, 39] width 44 height 44
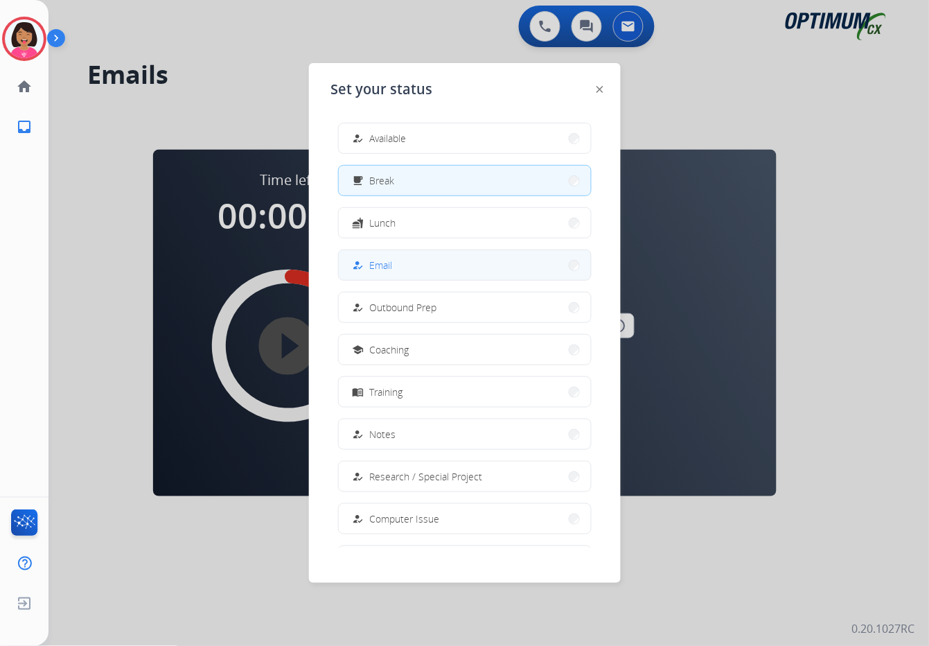
click at [442, 274] on button "how_to_reg Email" at bounding box center [465, 265] width 252 height 30
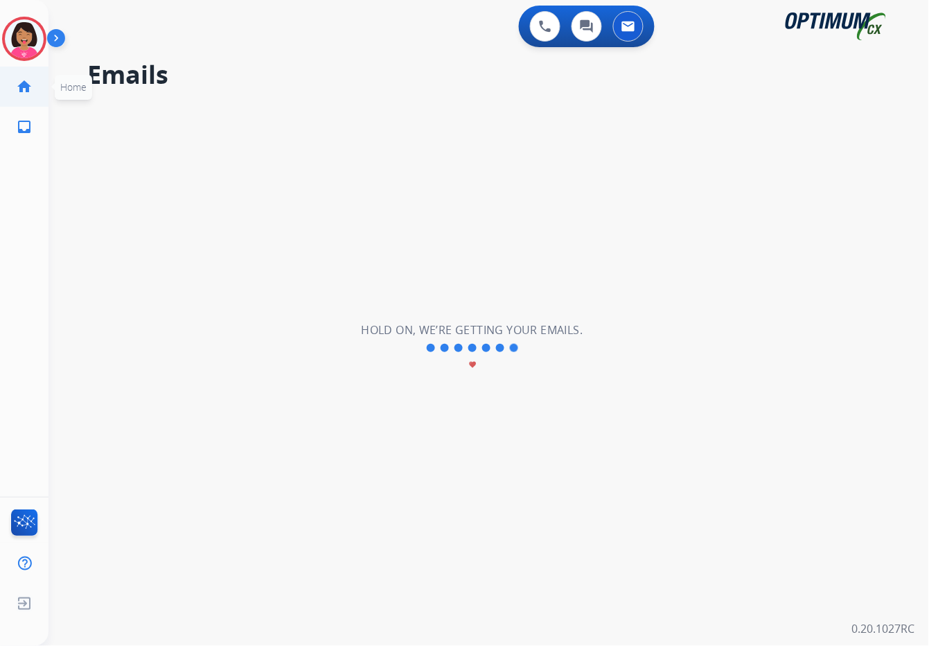
click at [19, 76] on link "home Home" at bounding box center [24, 86] width 39 height 39
